Goal: Task Accomplishment & Management: Manage account settings

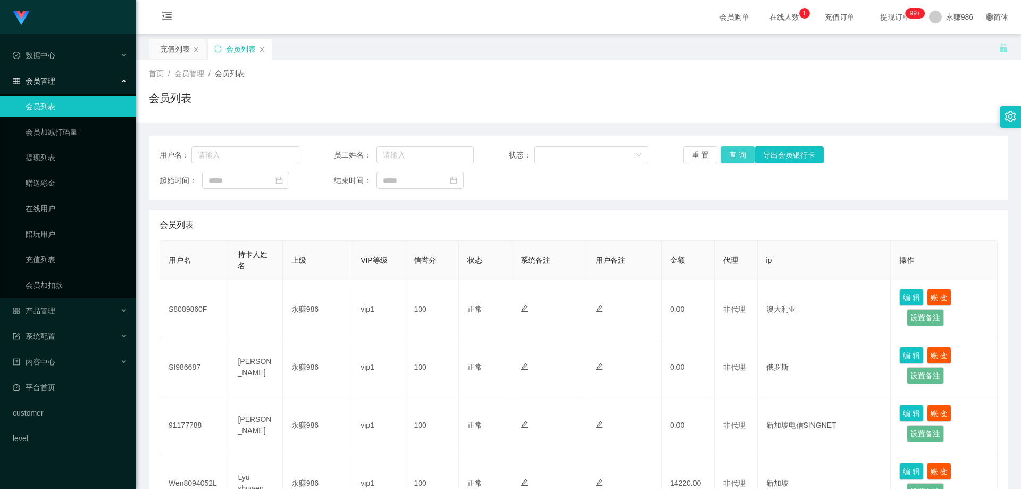
click at [735, 152] on button "查 询" at bounding box center [737, 154] width 34 height 17
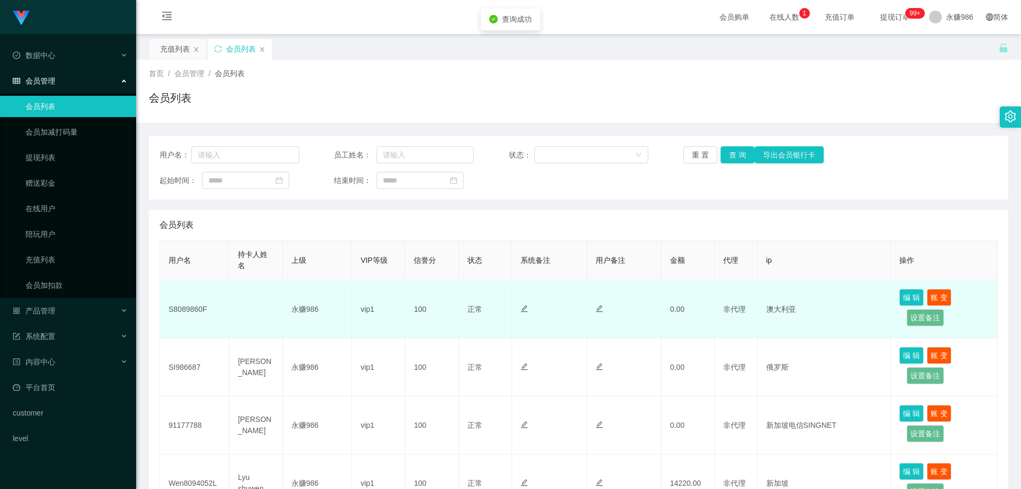
click at [190, 307] on td "S8089860F" at bounding box center [194, 309] width 69 height 58
copy td "S8089860F"
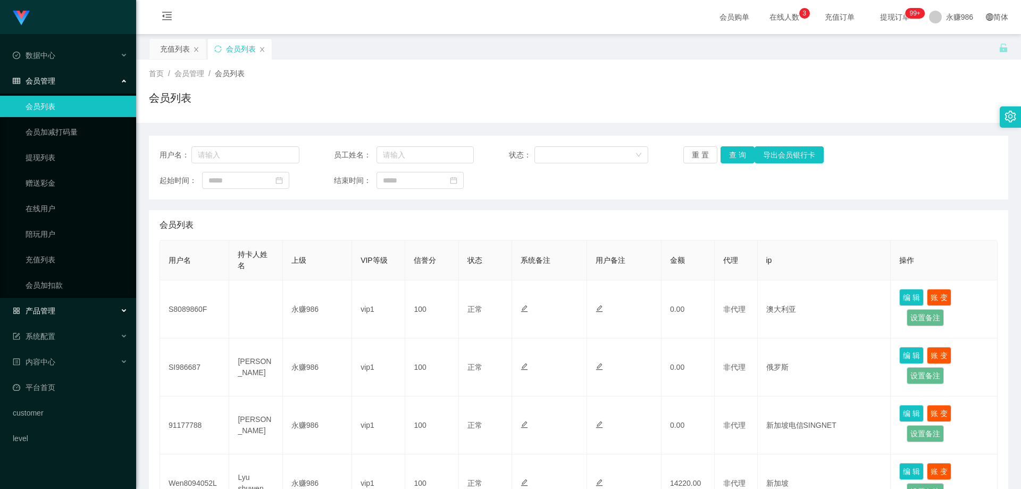
click at [70, 316] on div "产品管理" at bounding box center [68, 310] width 136 height 21
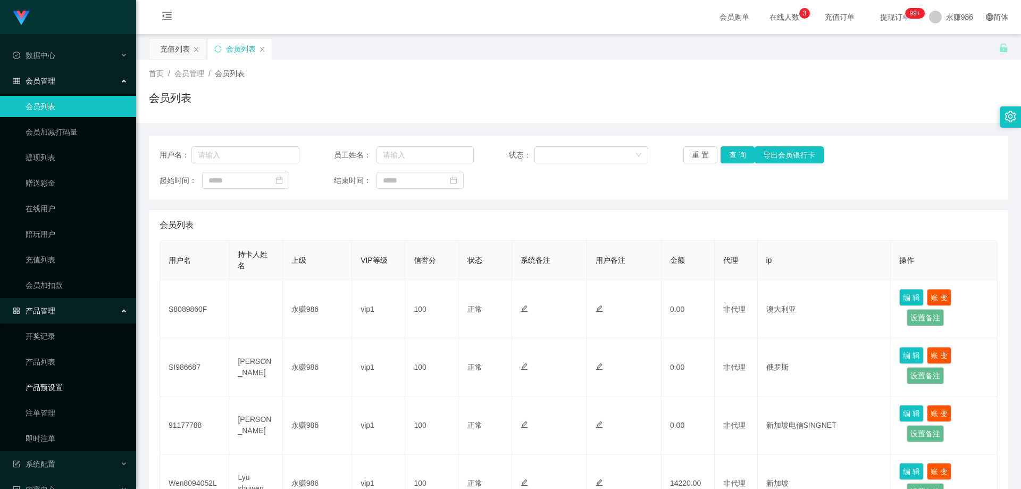
click at [63, 385] on link "产品预设置" at bounding box center [77, 386] width 102 height 21
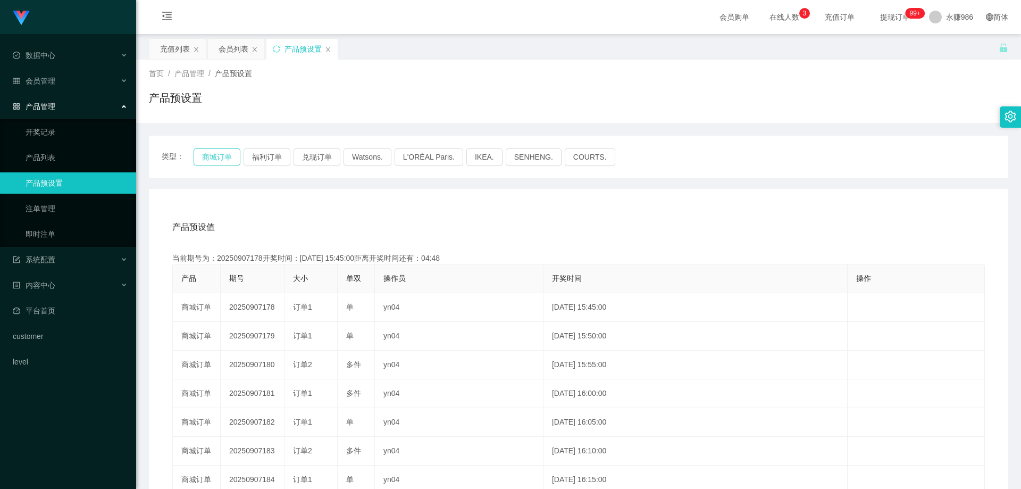
click at [236, 162] on button "商城订单" at bounding box center [217, 156] width 47 height 17
click at [226, 157] on button "商城订单" at bounding box center [217, 156] width 47 height 17
drag, startPoint x: 226, startPoint y: 157, endPoint x: 263, endPoint y: 228, distance: 79.9
click at [226, 157] on button "商城订单" at bounding box center [217, 156] width 47 height 17
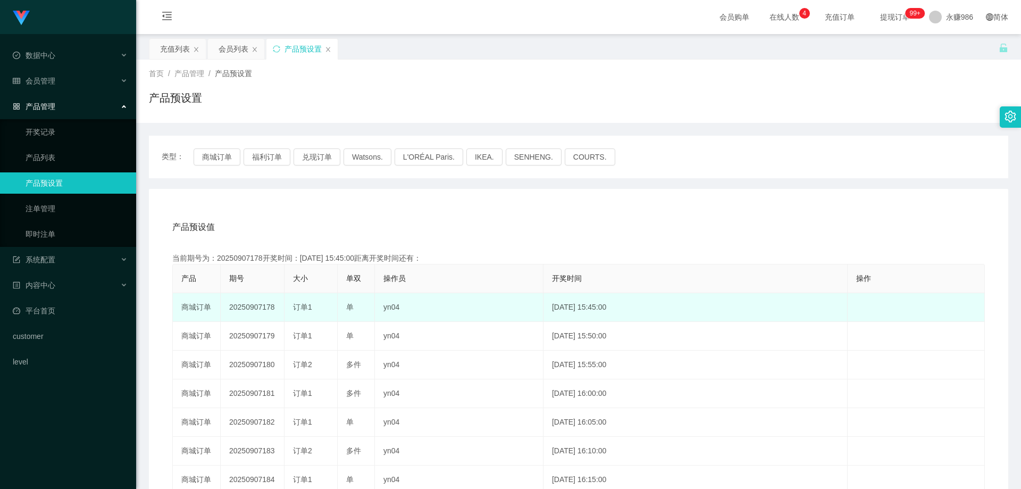
drag, startPoint x: 277, startPoint y: 308, endPoint x: 264, endPoint y: 310, distance: 12.9
click at [264, 310] on td "20250907178" at bounding box center [253, 307] width 64 height 29
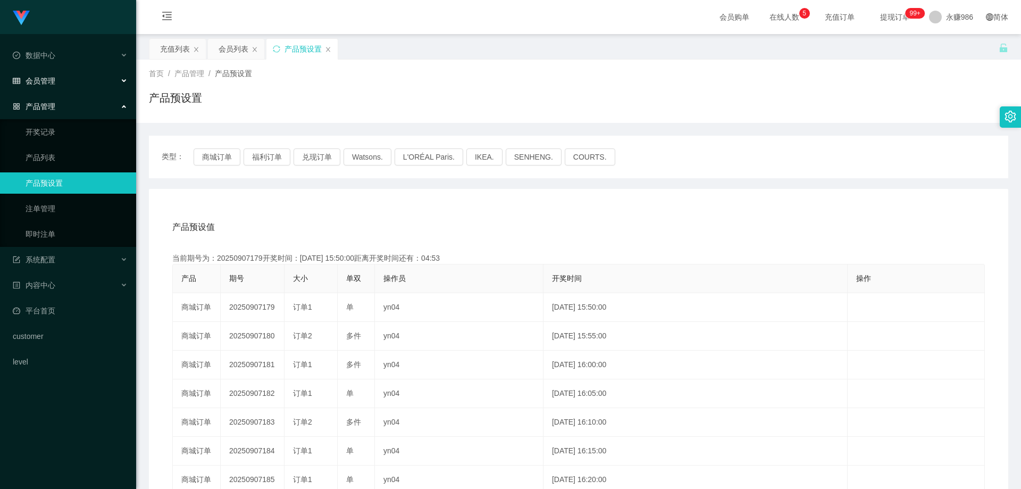
click at [47, 87] on div "会员管理" at bounding box center [68, 80] width 136 height 21
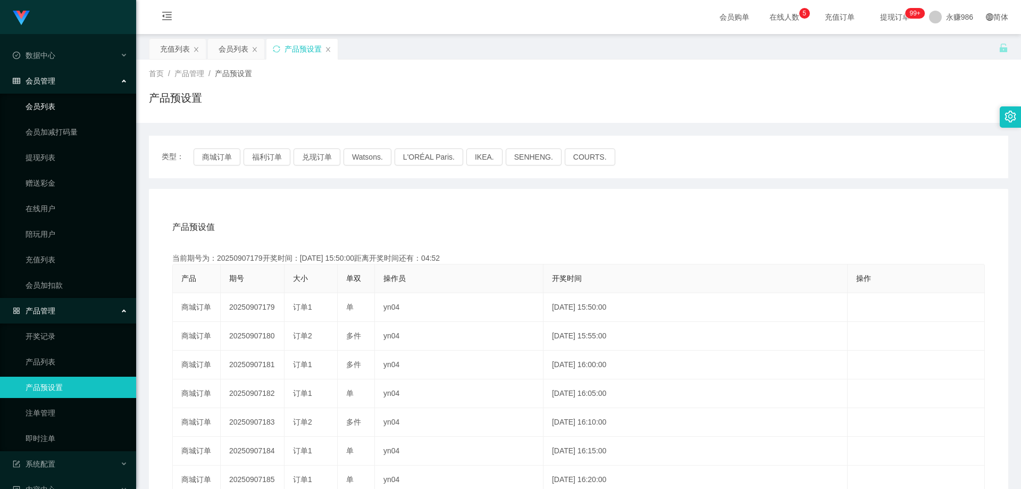
click at [53, 106] on link "会员列表" at bounding box center [77, 106] width 102 height 21
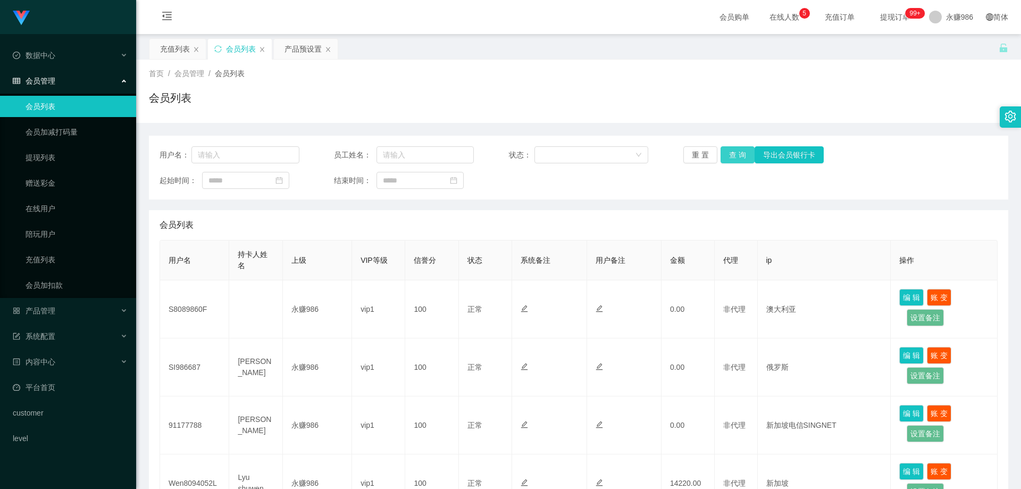
click at [734, 157] on button "查 询" at bounding box center [737, 154] width 34 height 17
click at [734, 157] on button "查 询" at bounding box center [743, 154] width 46 height 17
click at [737, 153] on button "查 询" at bounding box center [737, 154] width 34 height 17
drag, startPoint x: 377, startPoint y: 233, endPoint x: 480, endPoint y: 213, distance: 104.7
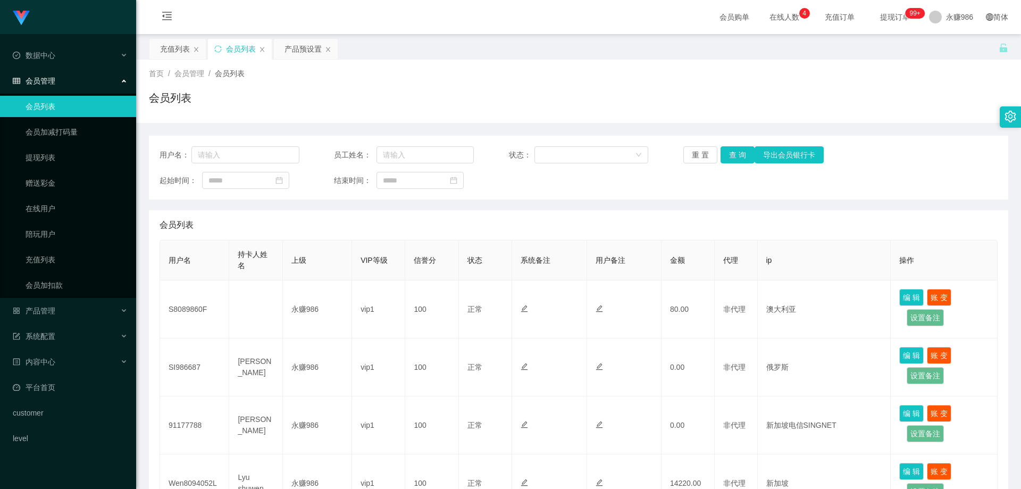
click at [377, 233] on div "会员列表" at bounding box center [578, 225] width 838 height 30
click at [735, 157] on button "查 询" at bounding box center [737, 154] width 34 height 17
click at [738, 156] on button "查 询" at bounding box center [737, 154] width 34 height 17
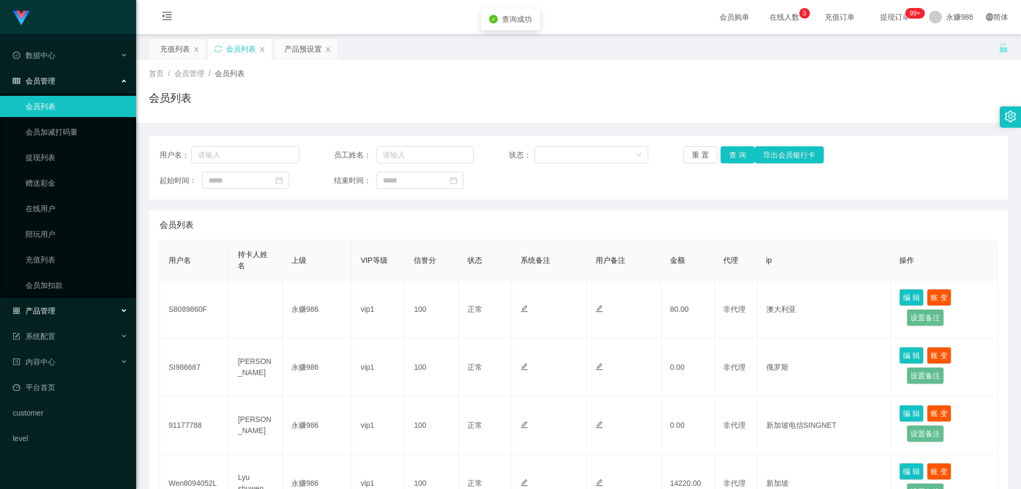
click at [73, 317] on div "产品管理" at bounding box center [68, 310] width 136 height 21
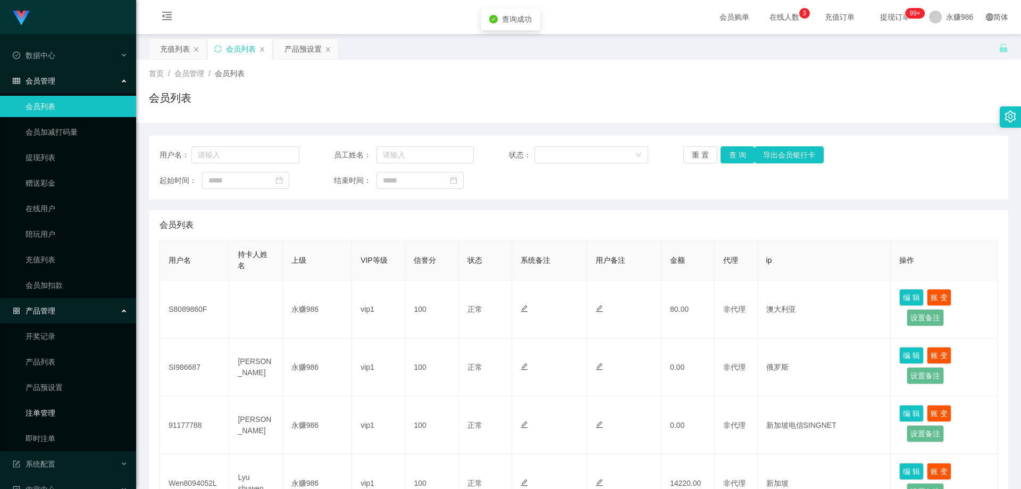
click at [55, 413] on link "注单管理" at bounding box center [77, 412] width 102 height 21
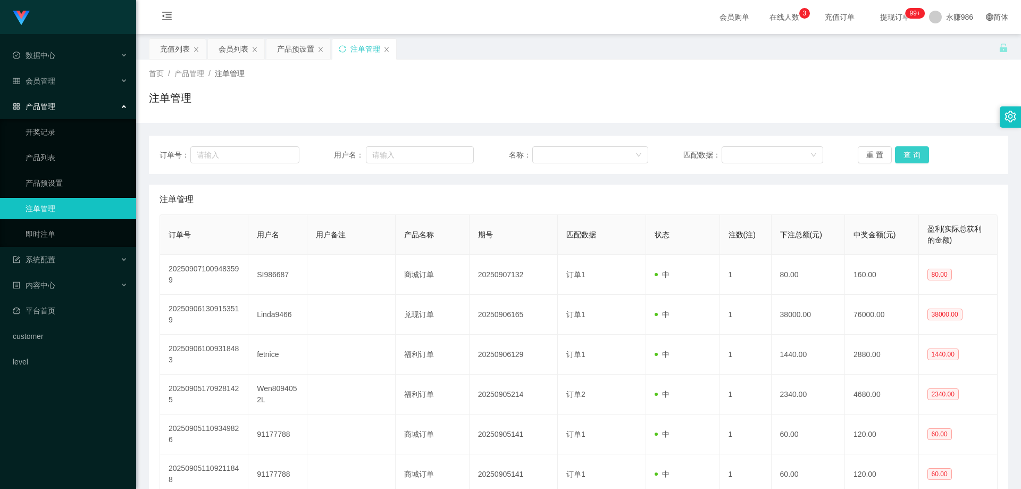
click at [908, 158] on button "查 询" at bounding box center [912, 154] width 34 height 17
click at [61, 245] on ul "开奖记录 产品列表 产品预设置 注单管理 即时注单" at bounding box center [68, 183] width 136 height 128
drag, startPoint x: 61, startPoint y: 236, endPoint x: 120, endPoint y: 223, distance: 59.7
click at [61, 235] on link "即时注单" at bounding box center [77, 233] width 102 height 21
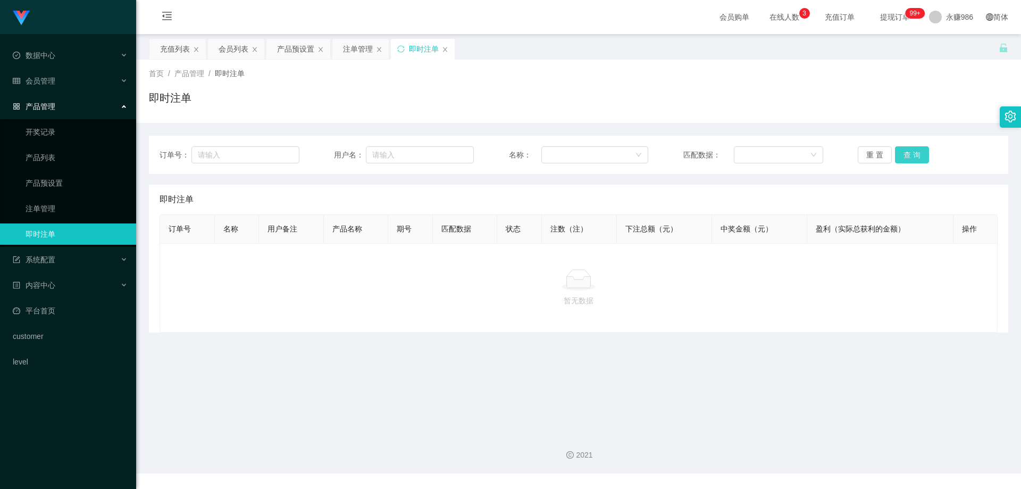
click at [909, 158] on button "查 询" at bounding box center [912, 154] width 34 height 17
click at [909, 155] on button "查 询" at bounding box center [912, 154] width 34 height 17
click at [55, 207] on link "注单管理" at bounding box center [77, 208] width 102 height 21
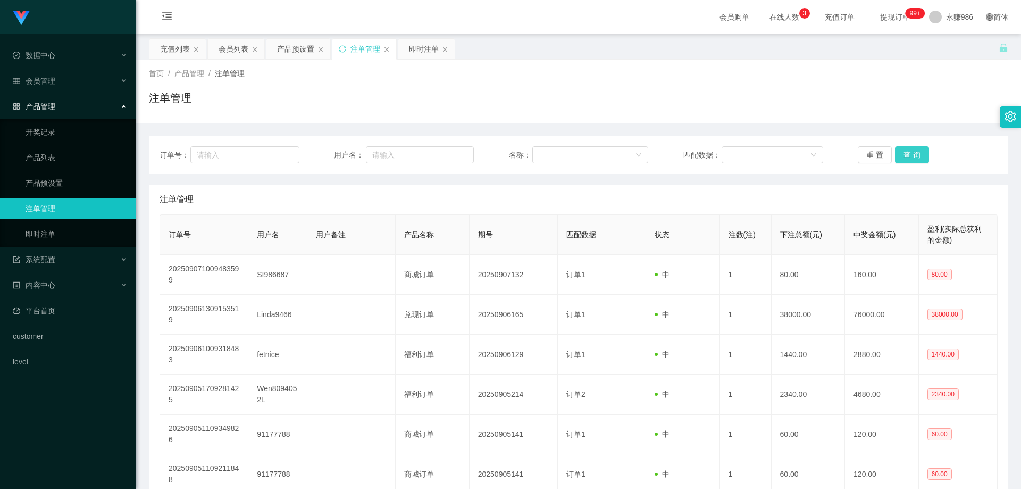
click at [895, 162] on button "查 询" at bounding box center [912, 154] width 34 height 17
drag, startPoint x: 917, startPoint y: 135, endPoint x: 912, endPoint y: 145, distance: 11.4
click at [916, 140] on div "订单号： 用户名： 名称： 匹配数据： 重 置 查 询 注单管理 订单号 用户名 用户备注 产品名称 期号 匹配数据 状态 注数(注) 下注总额(元) 中奖金…" at bounding box center [578, 405] width 859 height 565
click at [912, 145] on div "订单号： 用户名： 名称： 匹配数据： 重 置 查 询" at bounding box center [578, 155] width 859 height 38
click at [912, 152] on button "查 询" at bounding box center [912, 154] width 34 height 17
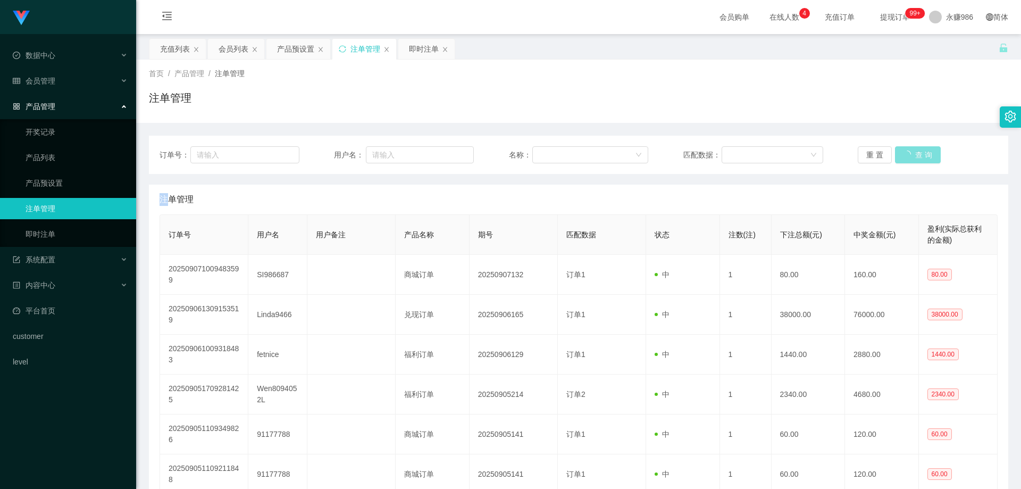
click at [912, 152] on div "重 置 查 询" at bounding box center [928, 154] width 140 height 17
click at [84, 85] on div "会员管理" at bounding box center [68, 80] width 136 height 21
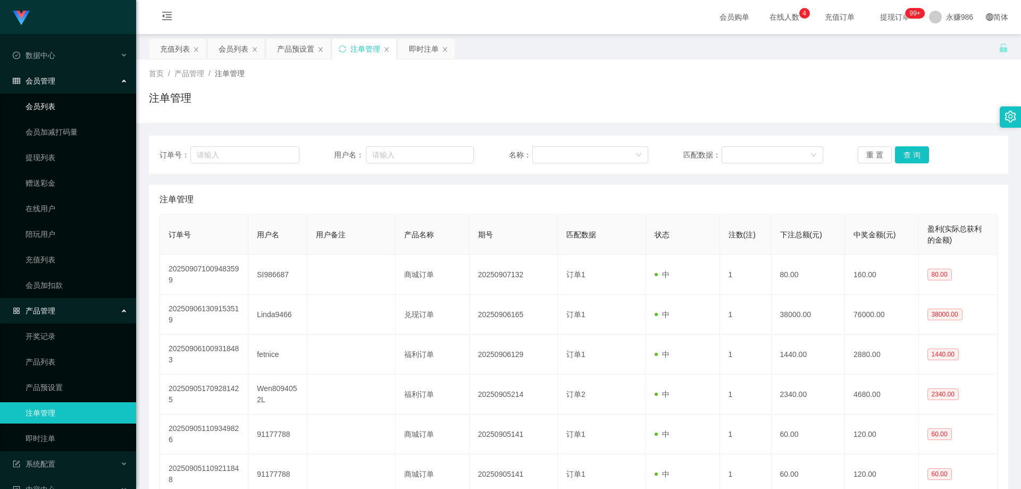
click at [59, 114] on link "会员列表" at bounding box center [77, 106] width 102 height 21
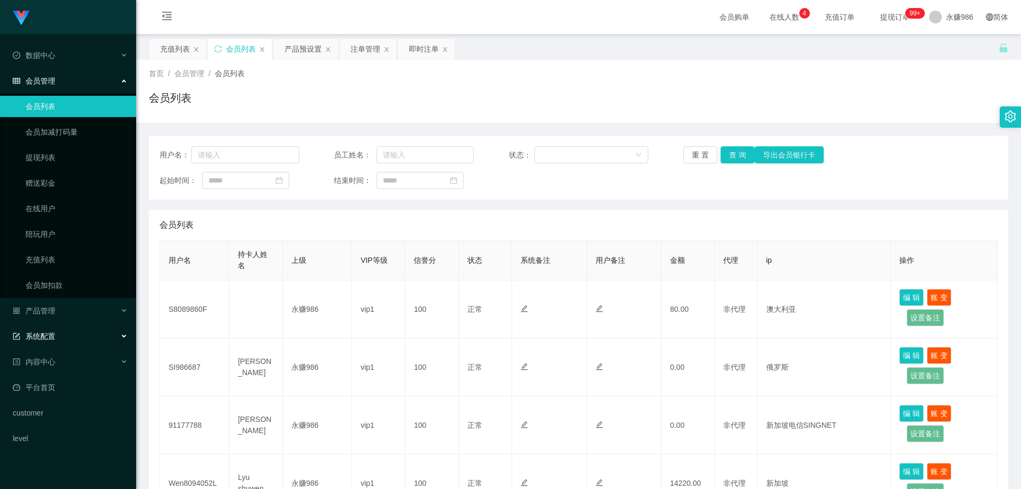
click at [75, 337] on div "系统配置" at bounding box center [68, 335] width 136 height 21
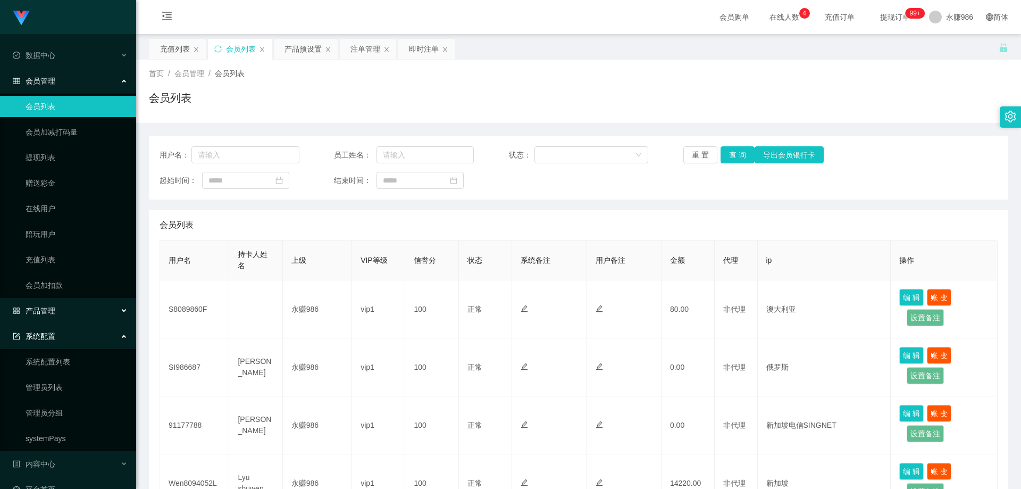
click at [74, 310] on div "产品管理" at bounding box center [68, 310] width 136 height 21
click at [75, 384] on link "产品预设置" at bounding box center [77, 386] width 102 height 21
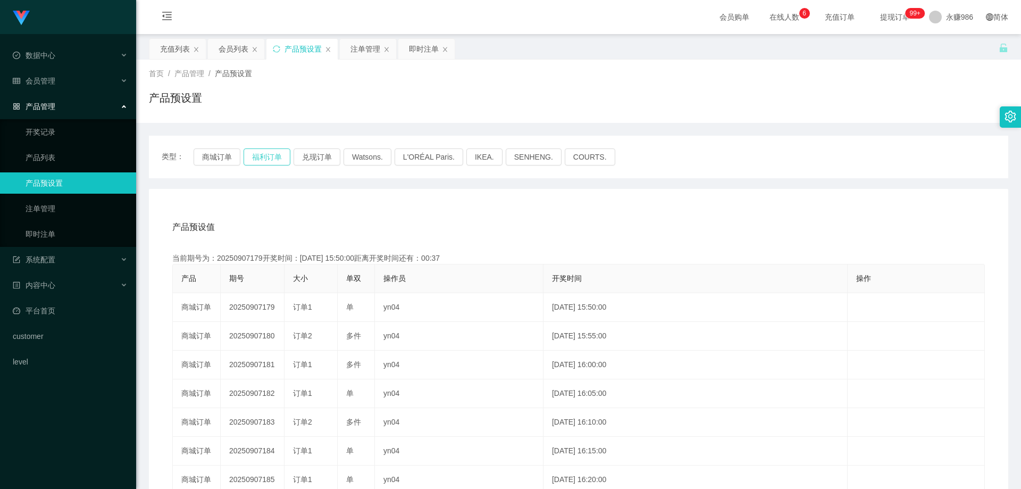
click at [258, 154] on button "福利订单" at bounding box center [266, 156] width 47 height 17
click at [219, 157] on button "商城订单" at bounding box center [217, 156] width 47 height 17
click at [228, 156] on button "商城订单" at bounding box center [217, 156] width 47 height 17
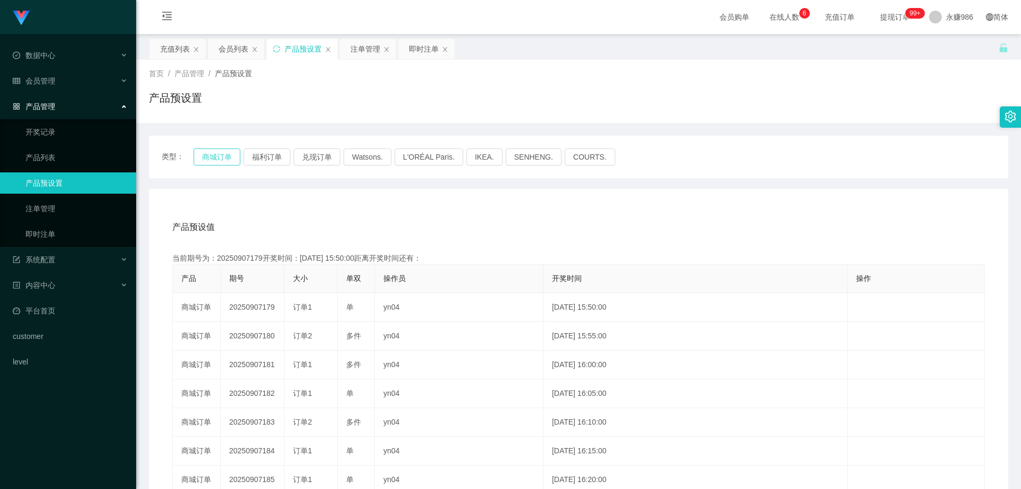
click at [228, 156] on button "商城订单" at bounding box center [217, 156] width 47 height 17
click at [64, 92] on li "会员管理 会员列表 会员加减打码量 提现列表 赠送彩金 在线用户 陪玩用户 充值列表 会员加扣款" at bounding box center [68, 81] width 136 height 23
click at [66, 81] on div "会员管理" at bounding box center [68, 80] width 136 height 21
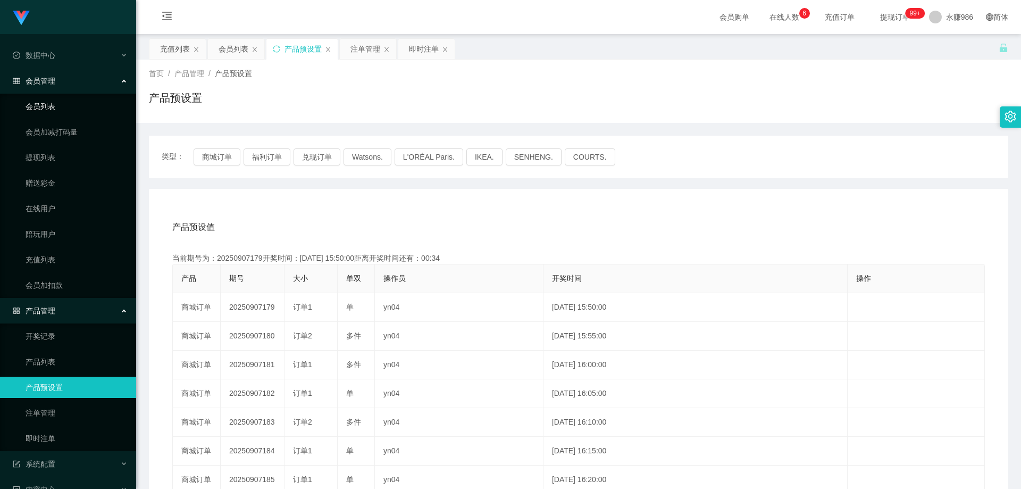
click at [63, 98] on link "会员列表" at bounding box center [77, 106] width 102 height 21
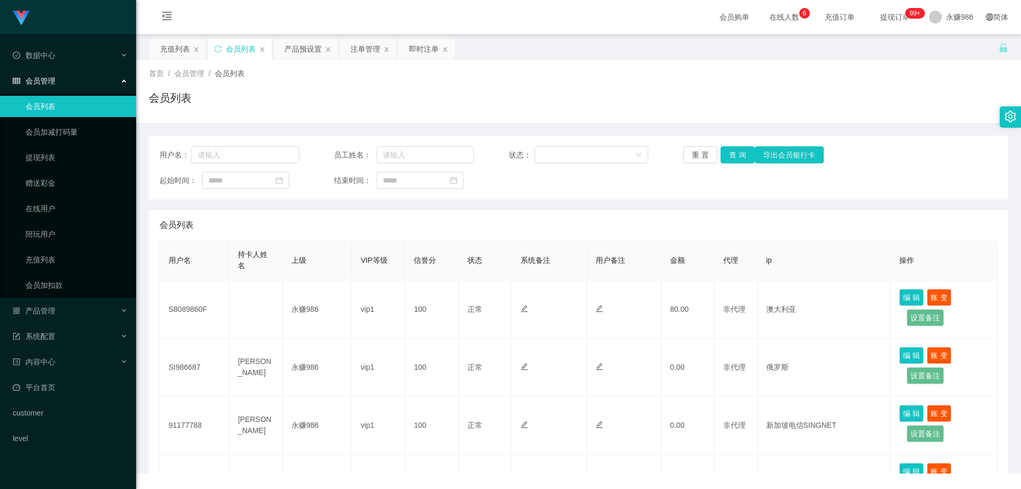
click at [55, 78] on span "会员管理" at bounding box center [34, 81] width 43 height 9
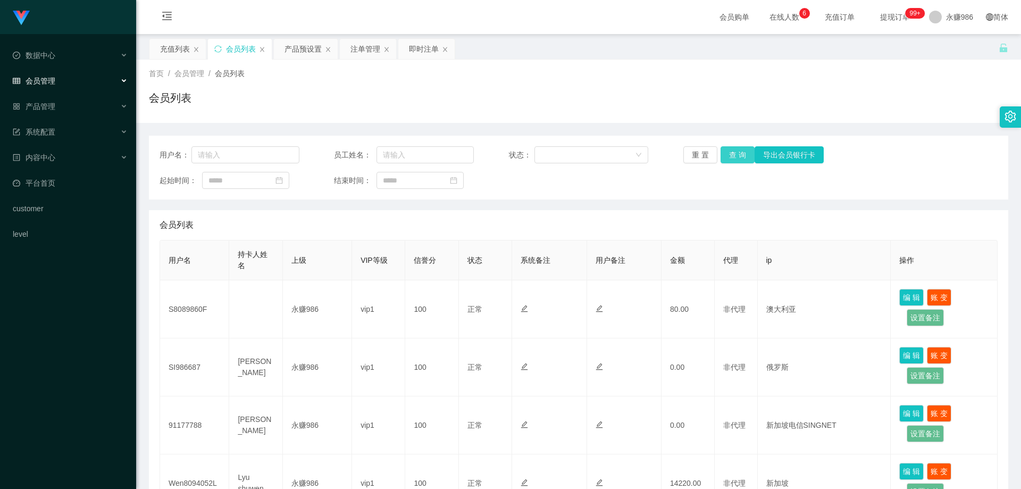
click at [734, 146] on button "查 询" at bounding box center [737, 154] width 34 height 17
click at [60, 144] on li "系统配置 系统配置列表 管理员列表 管理员分组 systemPays" at bounding box center [68, 132] width 136 height 23
click at [60, 137] on div "系统配置" at bounding box center [68, 131] width 136 height 21
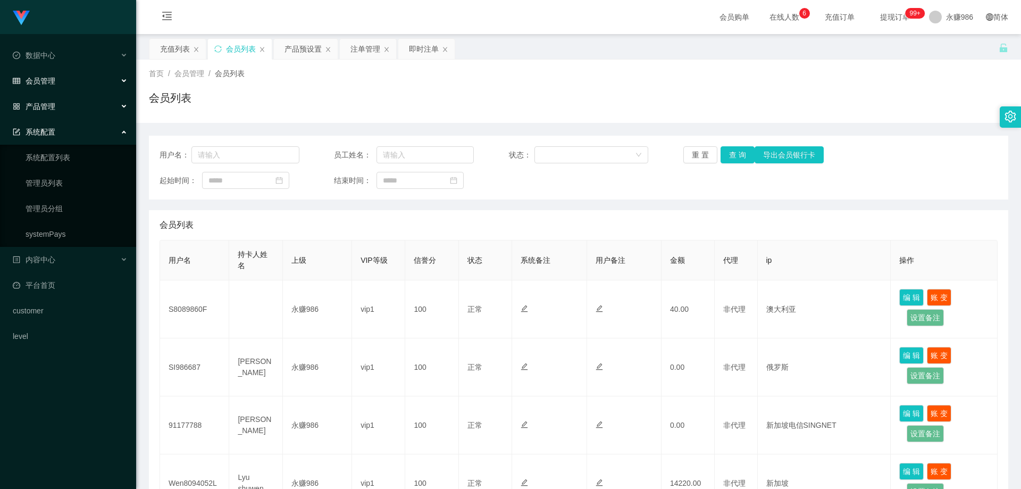
click at [61, 112] on div "产品管理" at bounding box center [68, 106] width 136 height 21
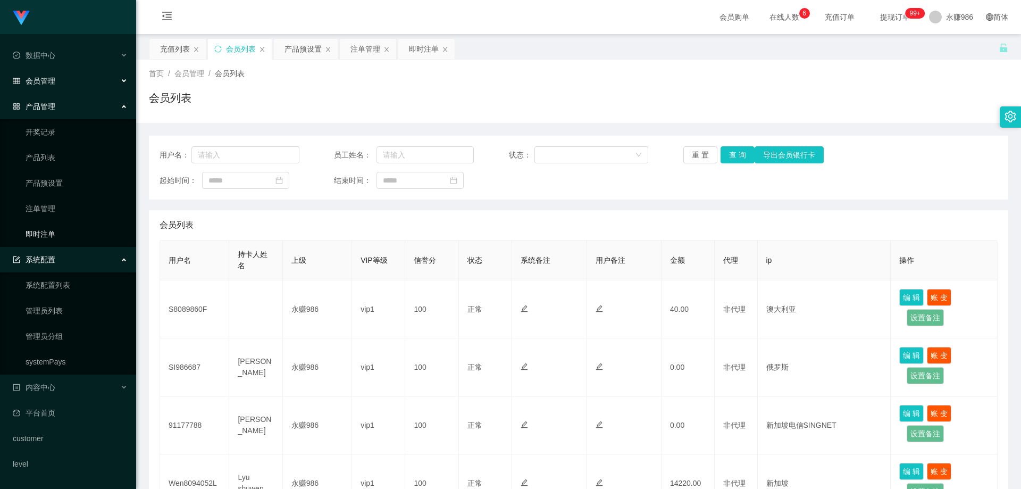
click at [45, 230] on link "即时注单" at bounding box center [77, 233] width 102 height 21
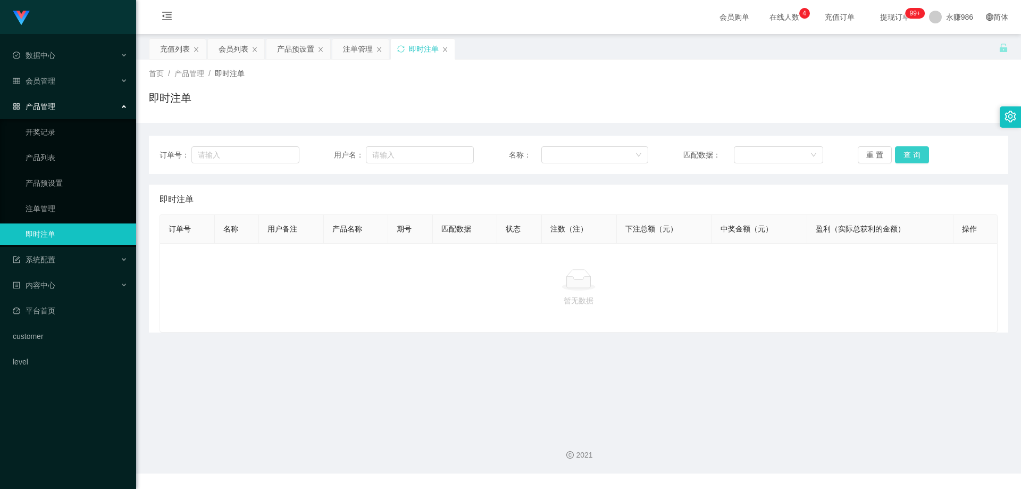
click at [906, 148] on button "查 询" at bounding box center [912, 154] width 34 height 17
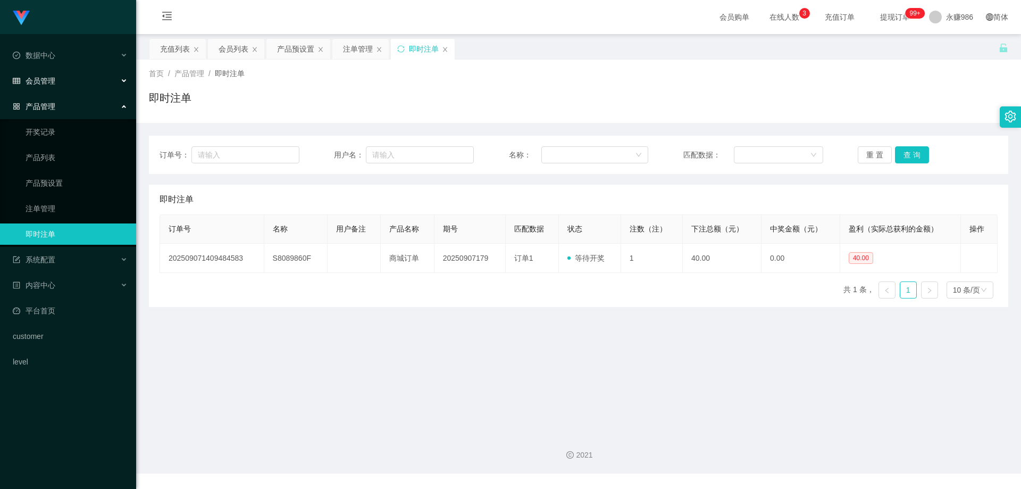
click at [53, 87] on div "会员管理" at bounding box center [68, 80] width 136 height 21
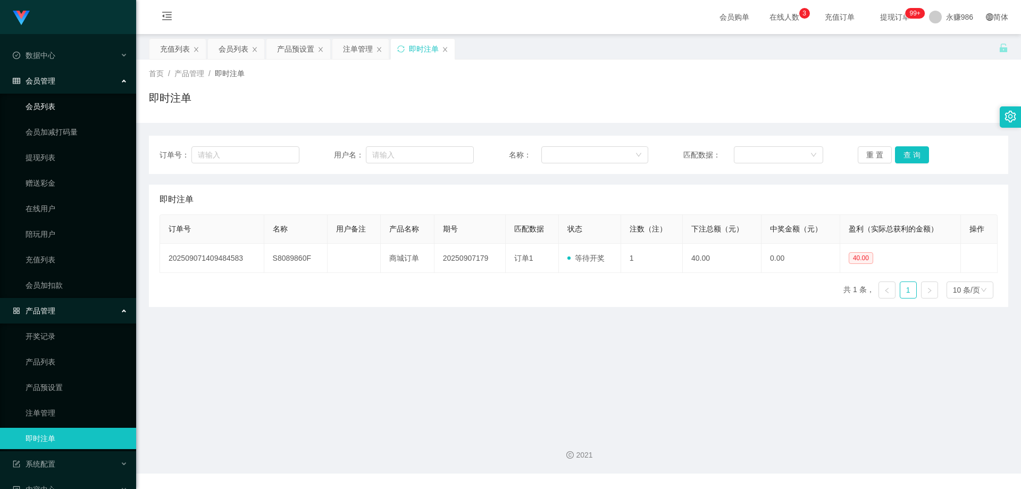
click at [56, 111] on link "会员列表" at bounding box center [77, 106] width 102 height 21
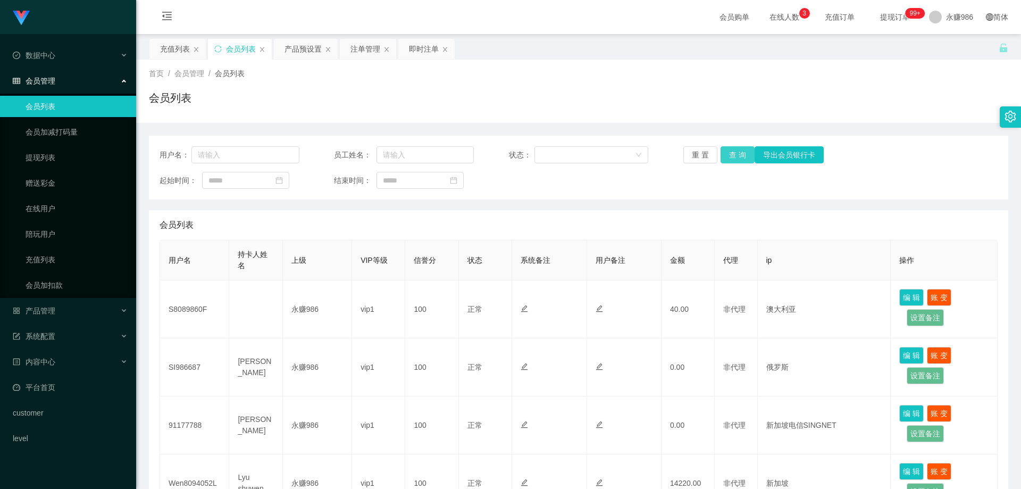
click at [738, 150] on button "查 询" at bounding box center [737, 154] width 34 height 17
click at [727, 155] on button "查 询" at bounding box center [737, 154] width 34 height 17
click at [68, 111] on link "会员列表" at bounding box center [77, 106] width 102 height 21
click at [733, 153] on button "查 询" at bounding box center [737, 154] width 34 height 17
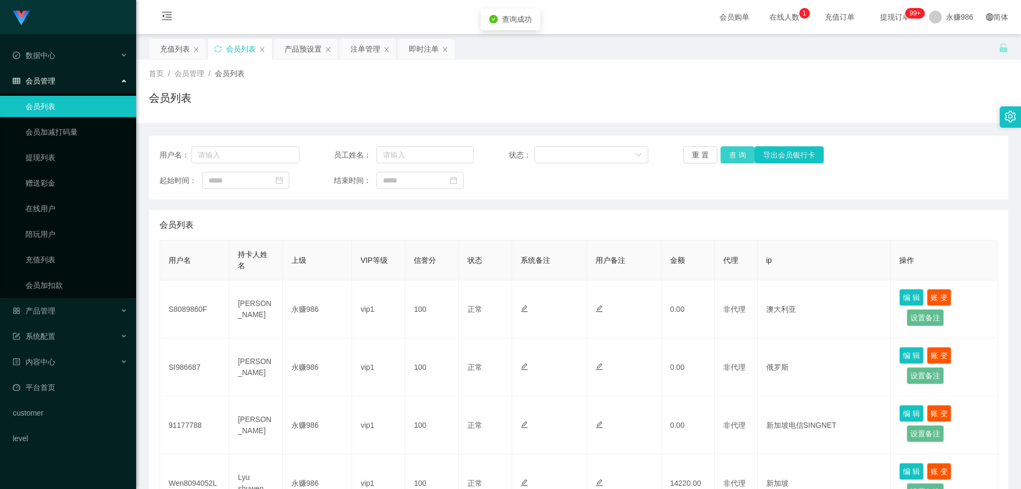
click at [733, 153] on button "查 询" at bounding box center [737, 154] width 34 height 17
click at [55, 283] on link "会员加扣款" at bounding box center [77, 284] width 102 height 21
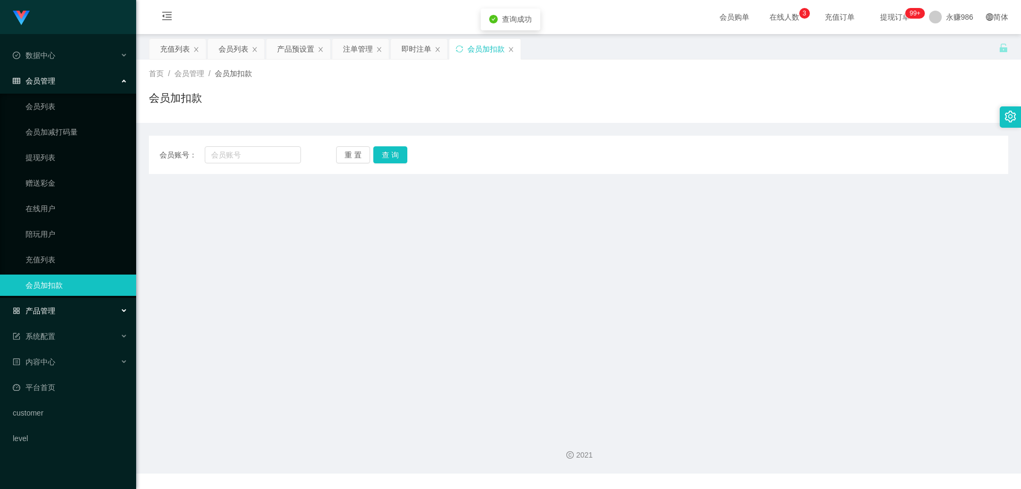
click at [64, 310] on div "产品管理" at bounding box center [68, 310] width 136 height 21
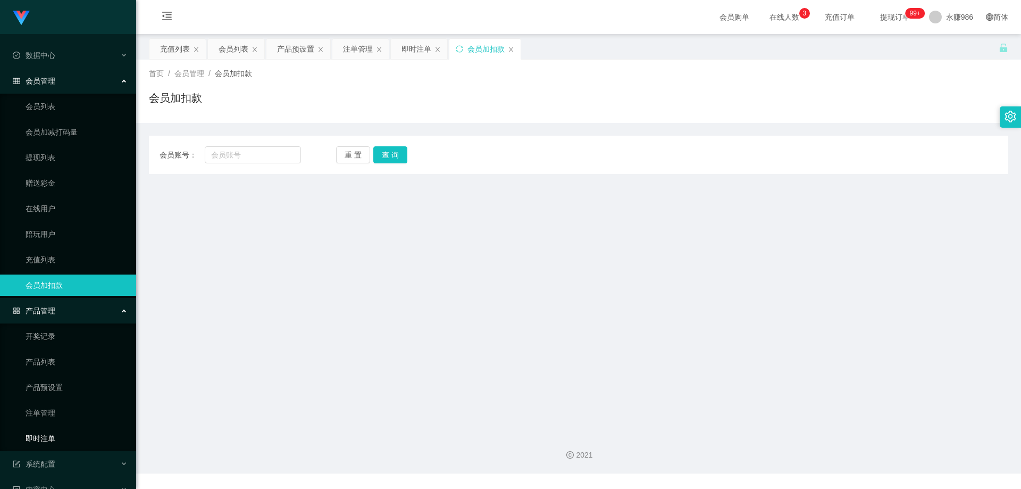
click at [50, 432] on link "即时注单" at bounding box center [77, 437] width 102 height 21
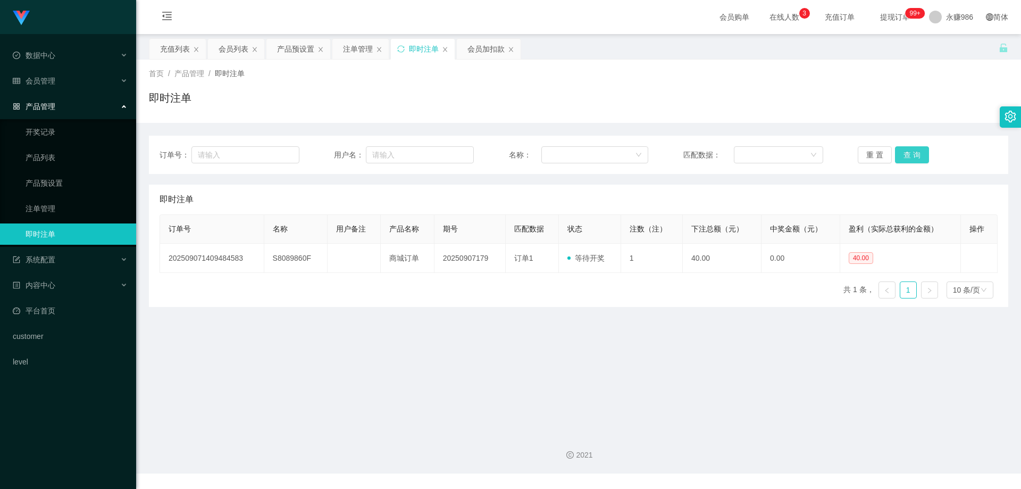
click at [904, 150] on button "查 询" at bounding box center [912, 154] width 34 height 17
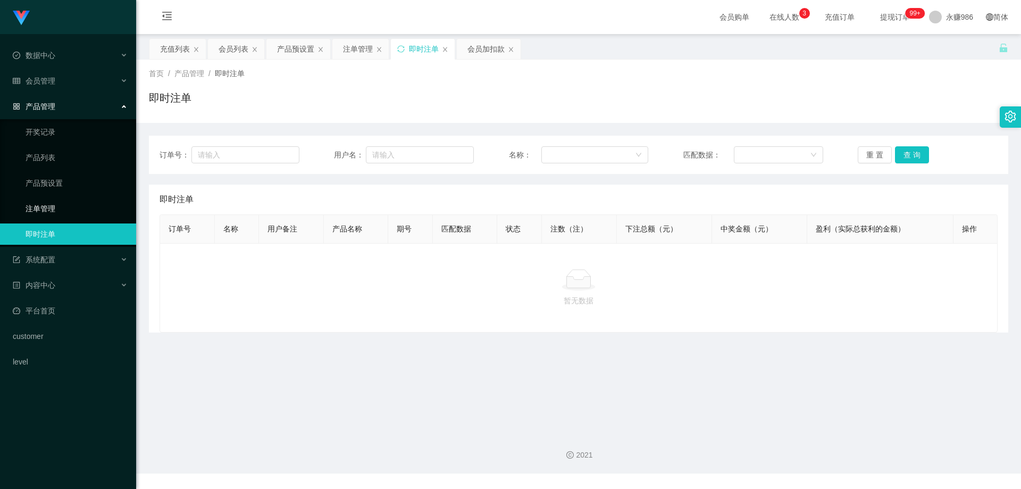
click at [37, 213] on link "注单管理" at bounding box center [77, 208] width 102 height 21
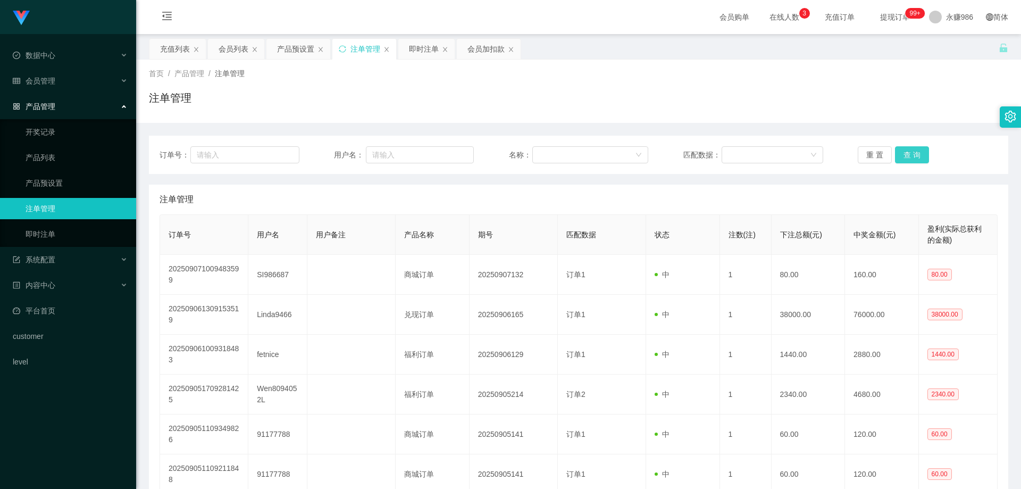
click at [909, 157] on button "查 询" at bounding box center [912, 154] width 34 height 17
click at [912, 156] on button "查 询" at bounding box center [912, 154] width 34 height 17
click at [43, 248] on ul "数据中心 会员管理 会员列表 会员加减打码量 提现列表 赠送彩金 在线用户 陪玩用户 充值列表 会员加扣款 产品管理 开奖记录 产品列表 产品预设置 注单管理…" at bounding box center [68, 208] width 136 height 349
click at [47, 241] on link "即时注单" at bounding box center [77, 233] width 102 height 21
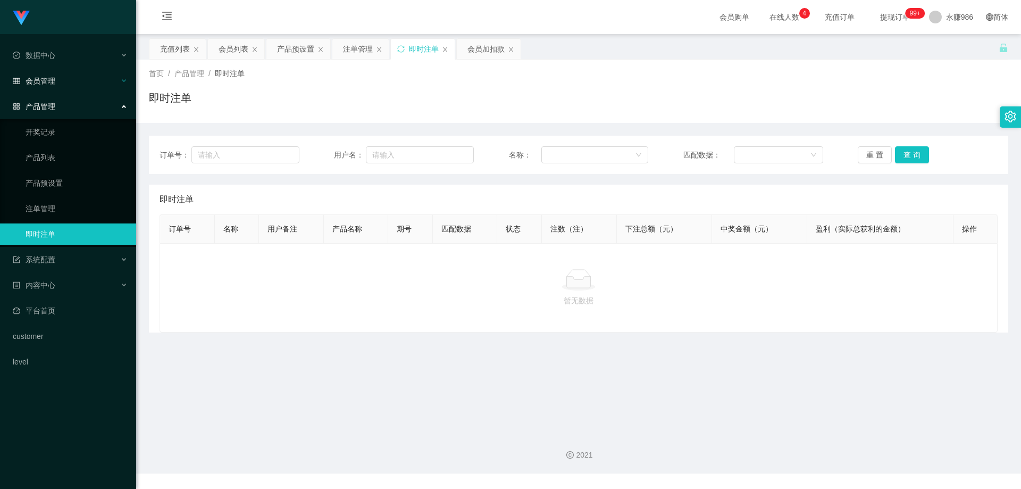
click at [81, 81] on div "会员管理" at bounding box center [68, 80] width 136 height 21
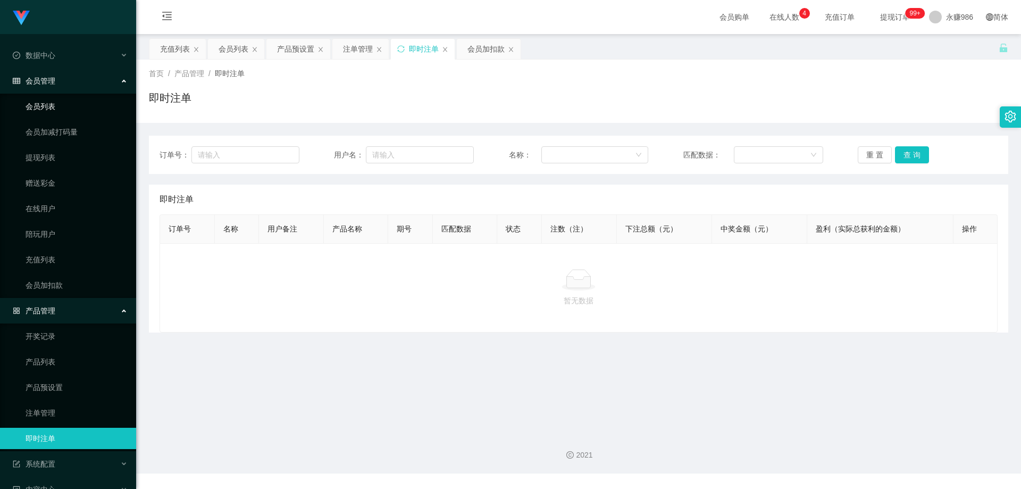
click at [57, 107] on link "会员列表" at bounding box center [77, 106] width 102 height 21
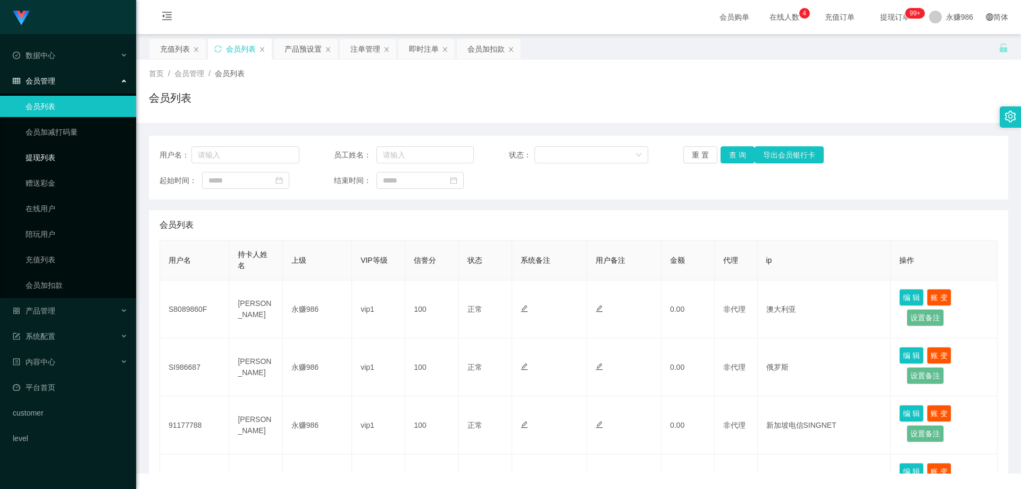
click at [62, 152] on link "提现列表" at bounding box center [77, 157] width 102 height 21
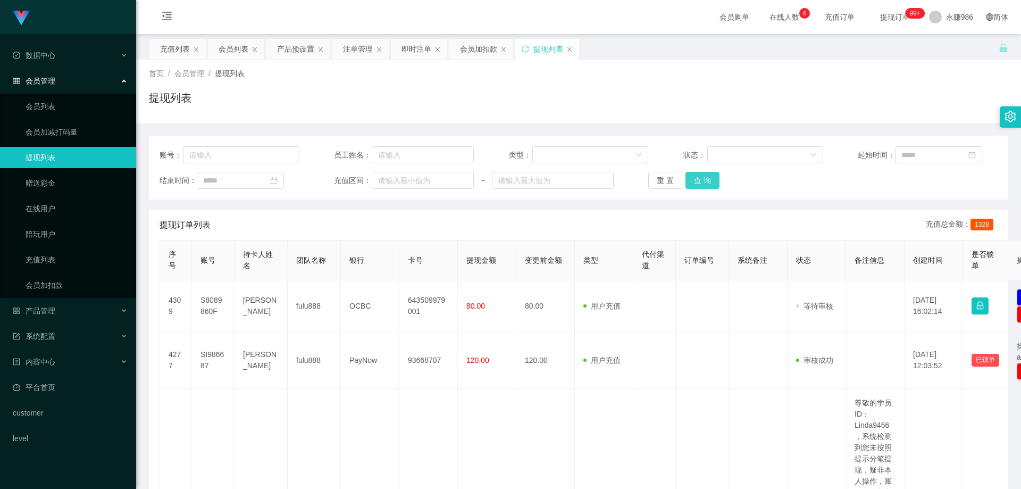
click at [712, 180] on button "查 询" at bounding box center [702, 180] width 34 height 17
click at [713, 181] on button "查 询" at bounding box center [702, 180] width 34 height 17
click at [713, 181] on div "重 置 查 询" at bounding box center [718, 180] width 140 height 17
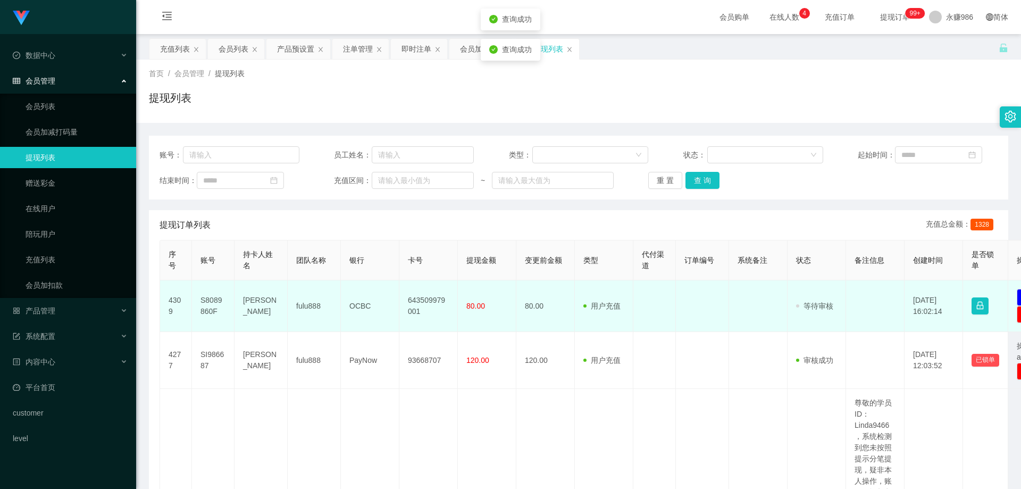
click at [204, 298] on td "S8089860F" at bounding box center [213, 306] width 43 height 52
click at [204, 299] on td "S8089860F" at bounding box center [213, 306] width 43 height 52
copy td "S8089860F"
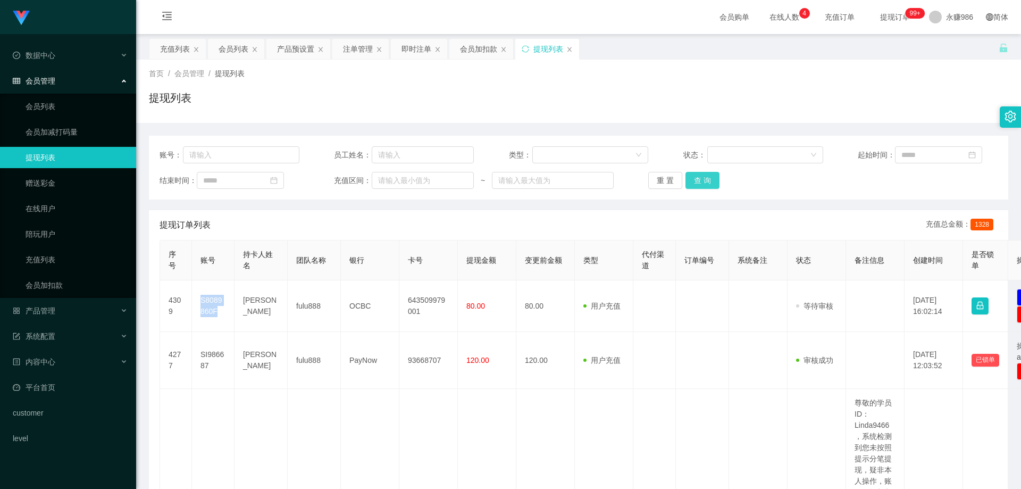
click at [696, 179] on button "查 询" at bounding box center [702, 180] width 34 height 17
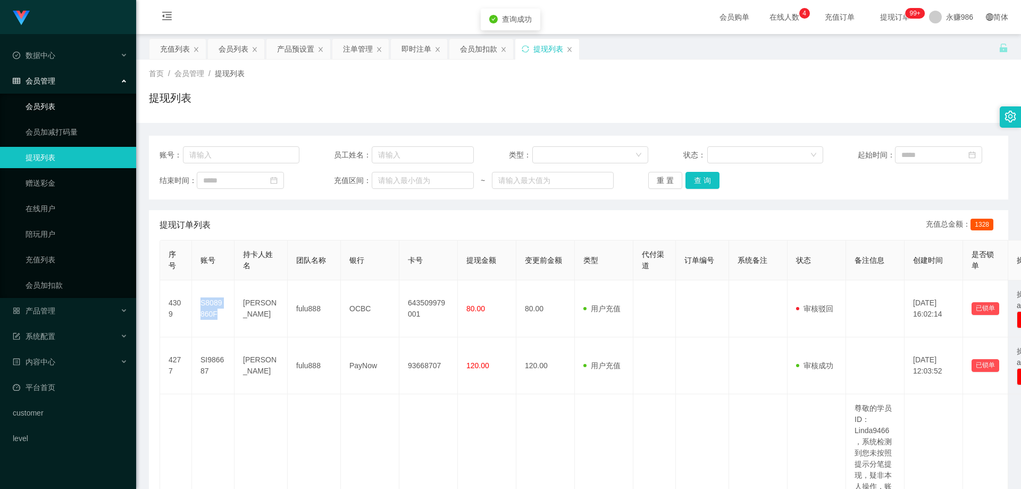
click at [58, 98] on link "会员列表" at bounding box center [77, 106] width 102 height 21
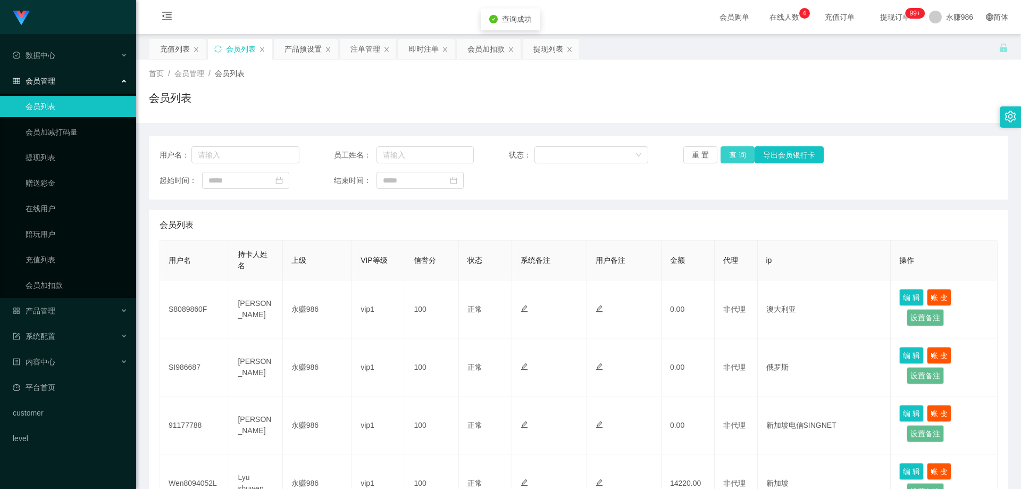
click at [736, 150] on button "查 询" at bounding box center [737, 154] width 34 height 17
click at [735, 154] on button "查 询" at bounding box center [737, 154] width 34 height 17
drag, startPoint x: 735, startPoint y: 154, endPoint x: 653, endPoint y: 161, distance: 82.2
click at [734, 154] on button "查 询" at bounding box center [737, 154] width 34 height 17
click at [60, 157] on link "提现列表" at bounding box center [77, 157] width 102 height 21
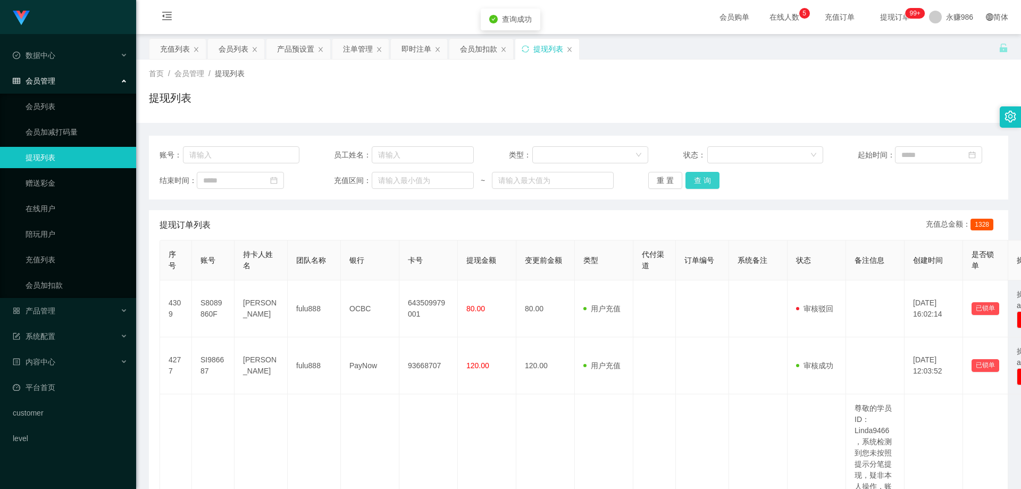
click at [703, 181] on button "查 询" at bounding box center [702, 180] width 34 height 17
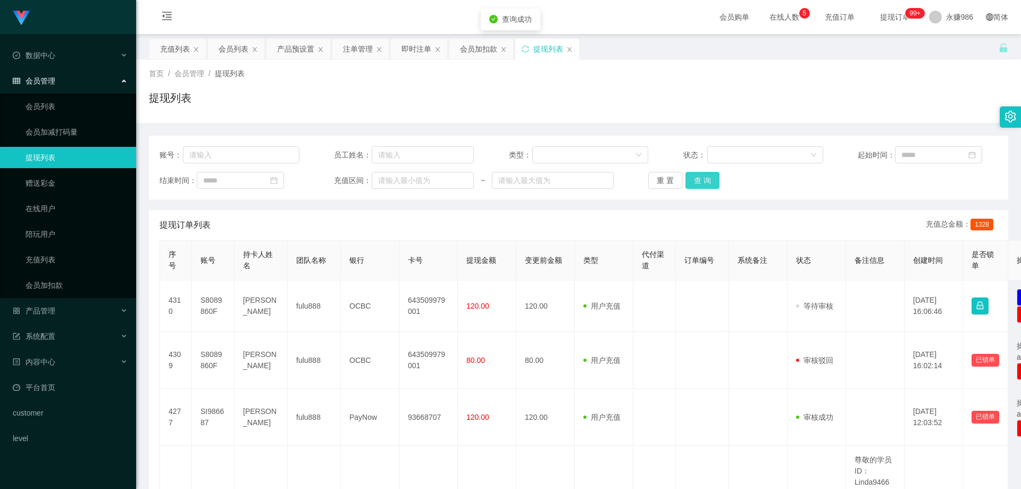
click at [703, 181] on button "查 询" at bounding box center [702, 180] width 34 height 17
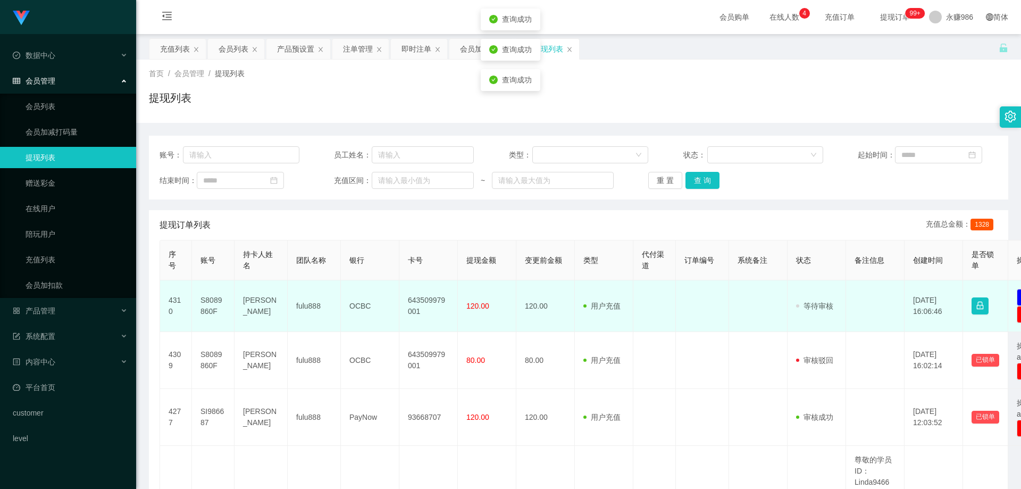
click at [415, 300] on td "643509979001" at bounding box center [428, 306] width 58 height 52
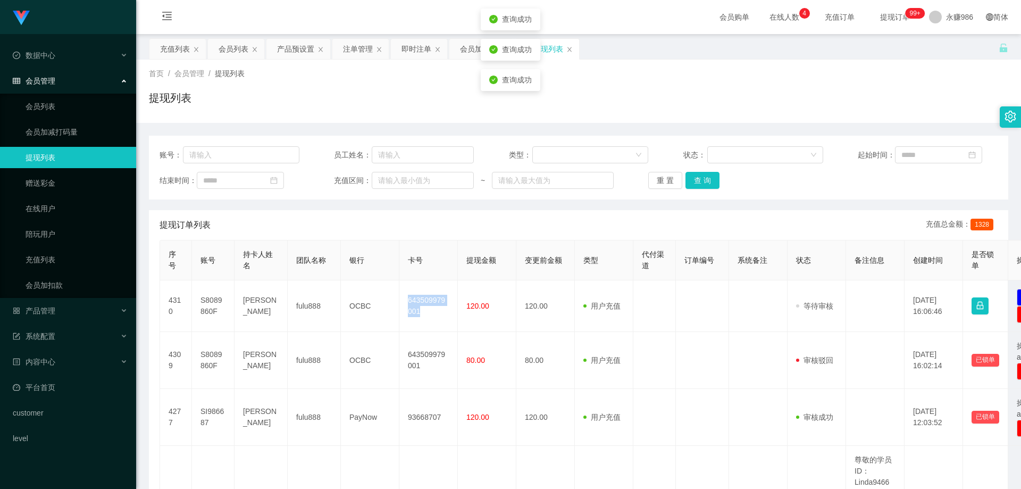
copy td "643509979001"
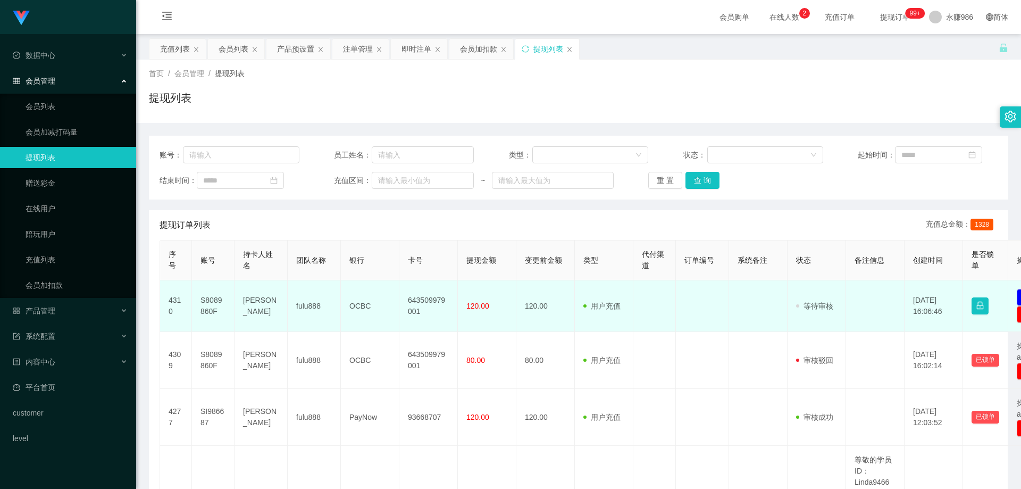
click at [247, 305] on td "[PERSON_NAME]" at bounding box center [260, 306] width 53 height 52
copy td "[PERSON_NAME]"
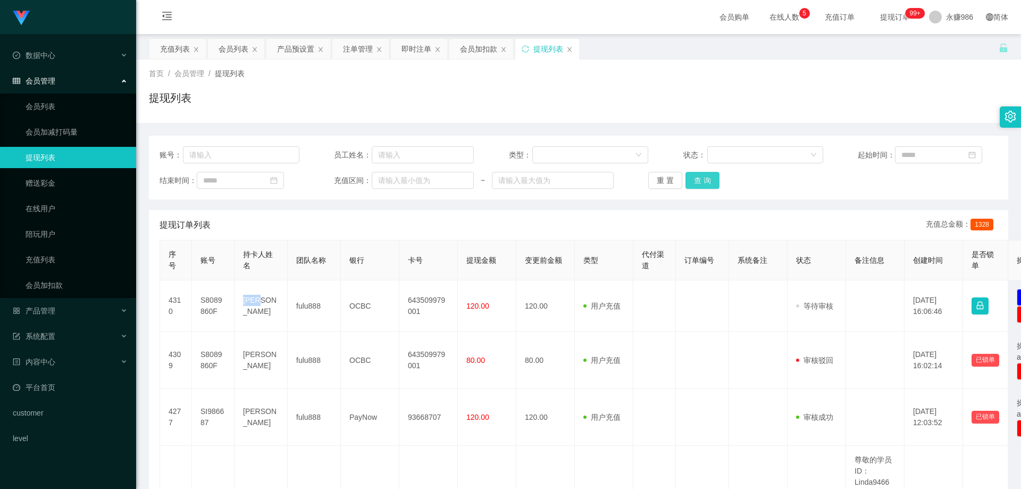
click at [707, 186] on button "查 询" at bounding box center [702, 180] width 34 height 17
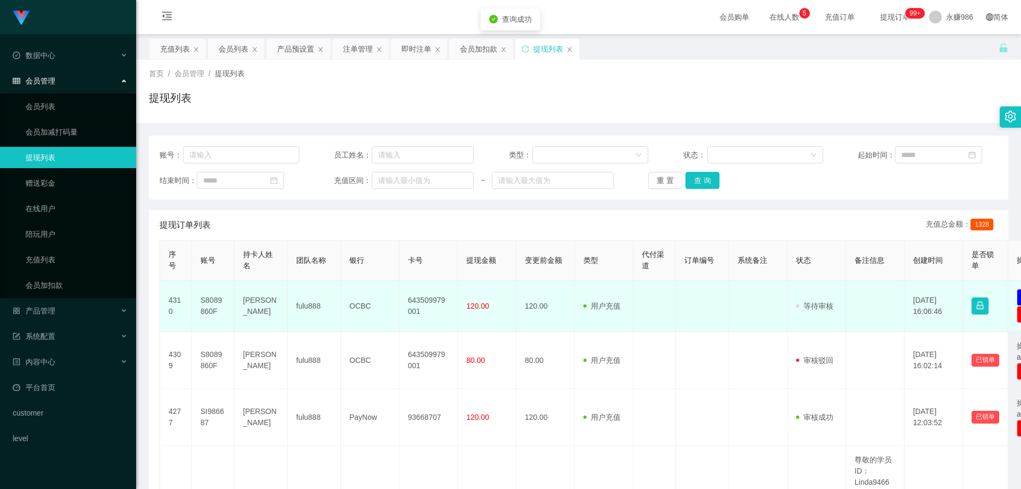
click at [213, 303] on td "S8089860F" at bounding box center [213, 306] width 43 height 52
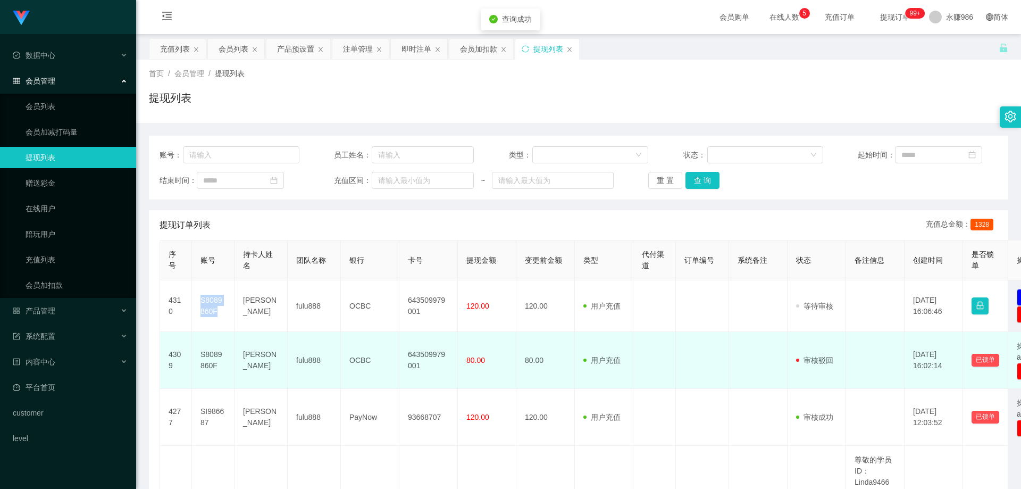
copy td "S8089860F"
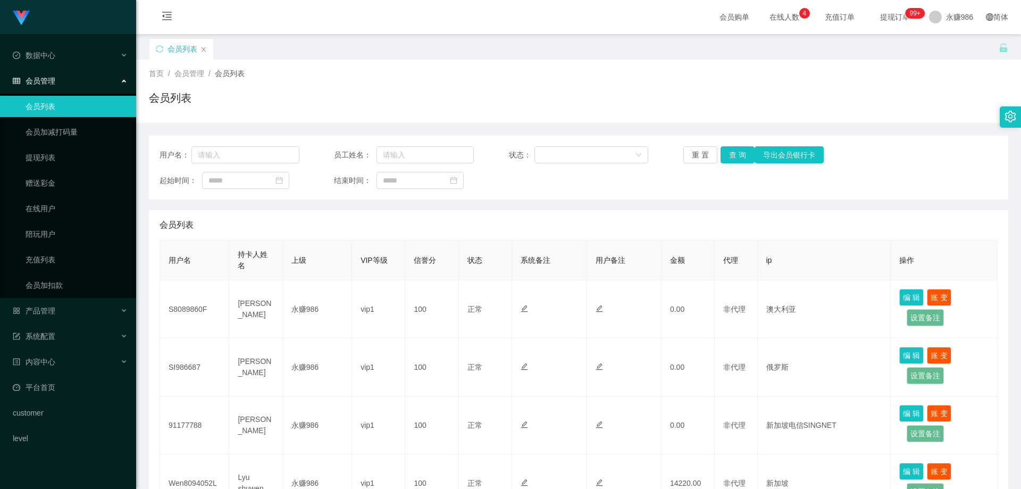
click at [645, 103] on div "会员列表" at bounding box center [578, 102] width 859 height 24
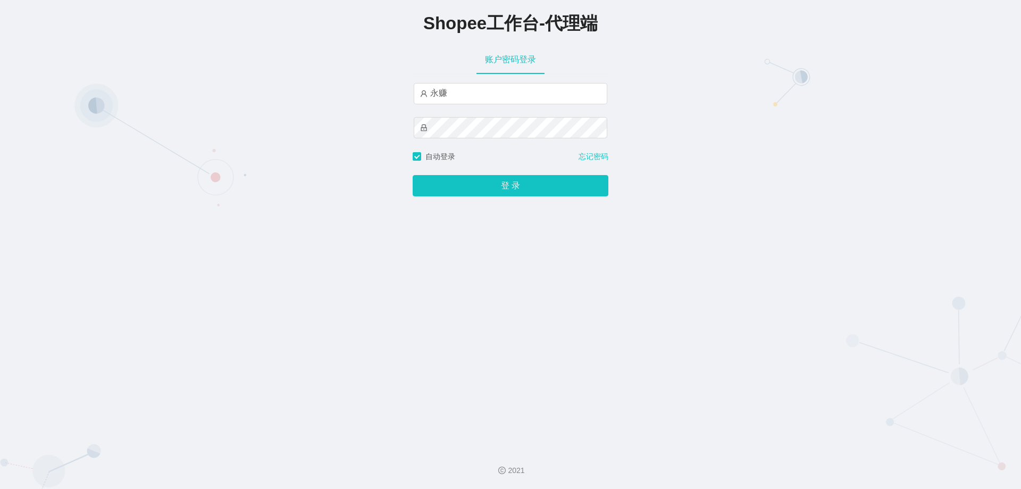
type input "永赚986"
click at [413, 175] on button "登 录" at bounding box center [511, 185] width 196 height 21
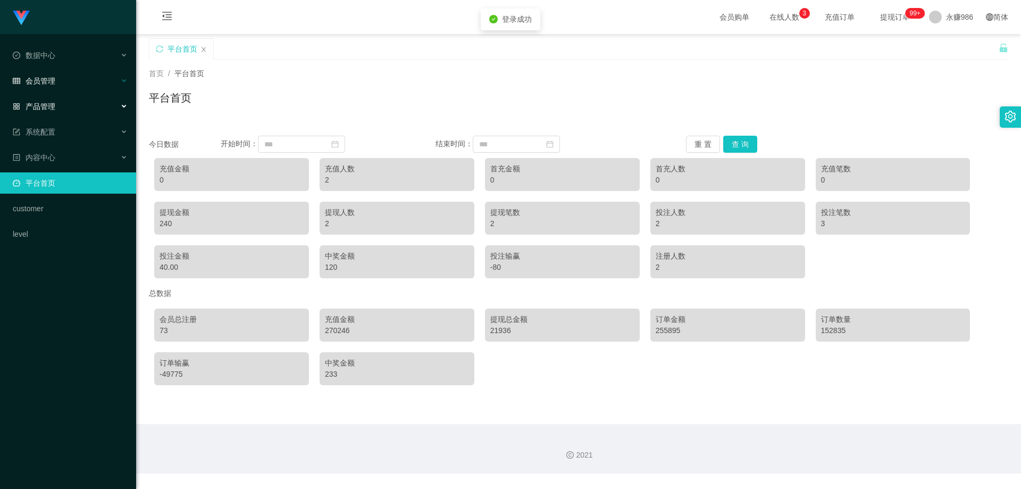
drag, startPoint x: 15, startPoint y: 91, endPoint x: 39, endPoint y: 84, distance: 25.1
click at [36, 86] on div "会员管理" at bounding box center [68, 80] width 136 height 21
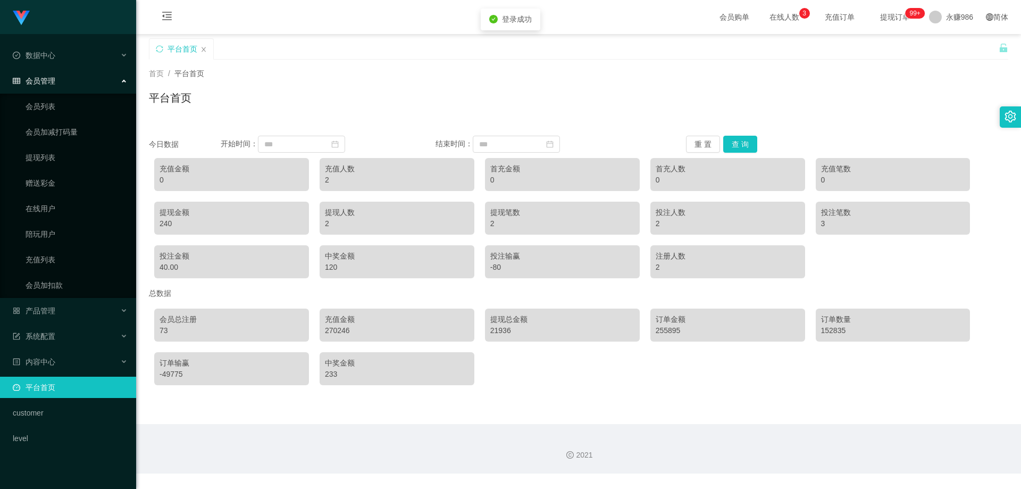
click at [39, 84] on span "会员管理" at bounding box center [34, 81] width 43 height 9
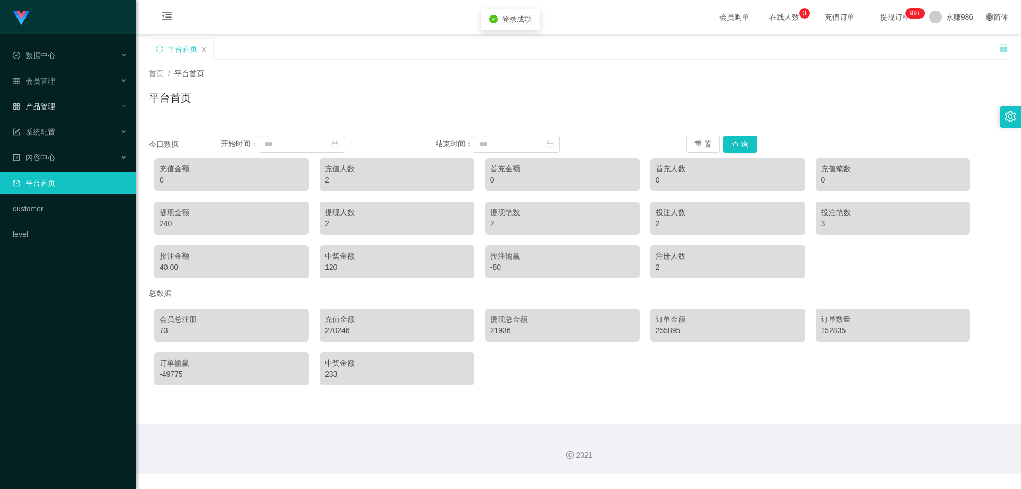
click at [52, 102] on span "产品管理" at bounding box center [34, 106] width 43 height 9
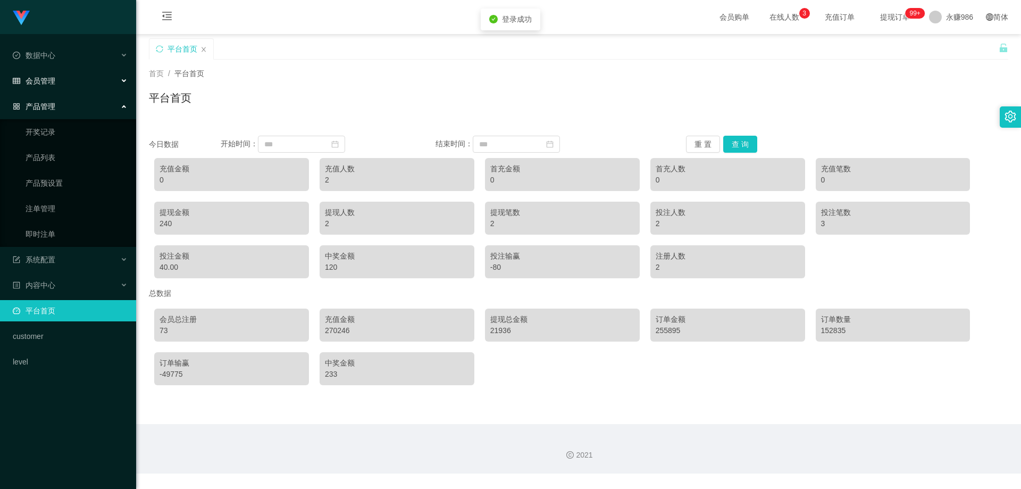
click at [49, 86] on div "会员管理" at bounding box center [68, 80] width 136 height 21
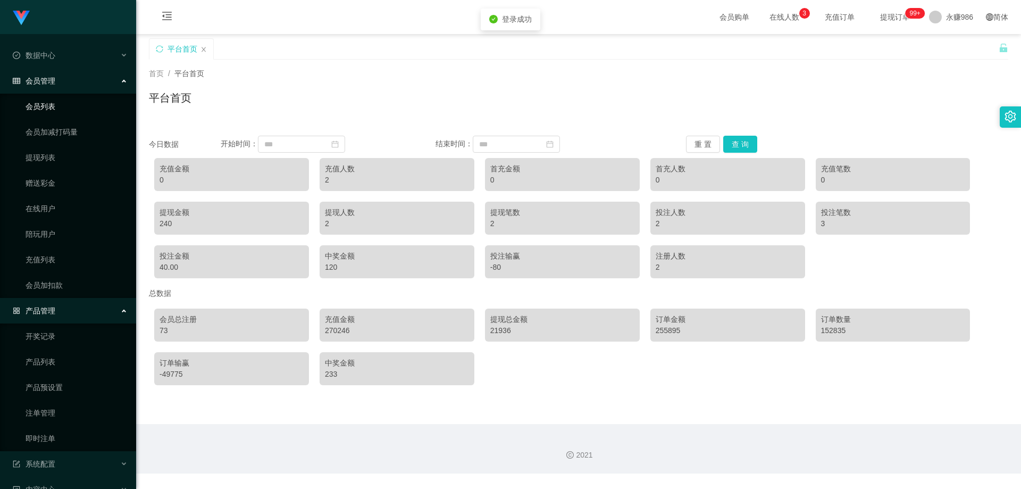
click at [49, 99] on link "会员列表" at bounding box center [77, 106] width 102 height 21
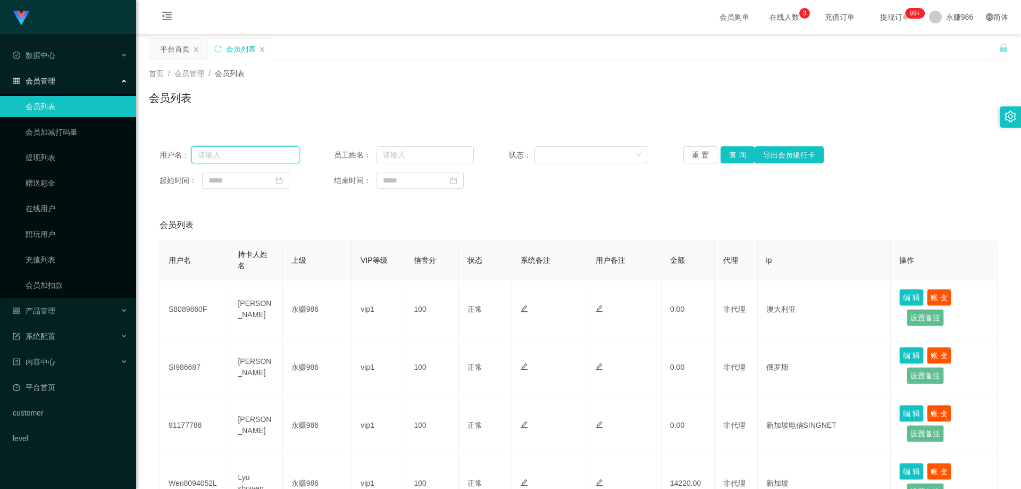
click at [241, 146] on input "text" at bounding box center [245, 154] width 108 height 17
paste input "核对下包赔协议是否正确 确认无误回复1"
type input "核对下包赔协议是否正确 确认无误回复1"
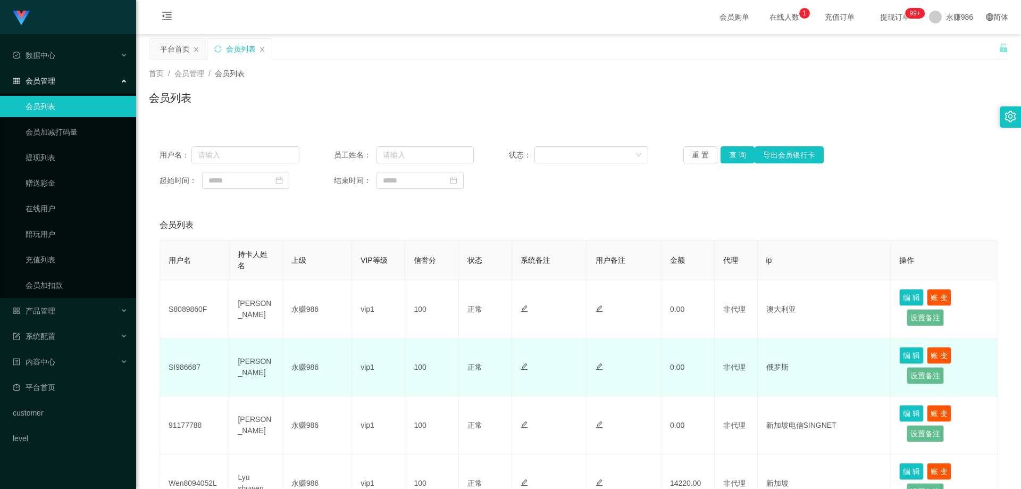
click at [184, 360] on td "SI986687" at bounding box center [194, 367] width 69 height 58
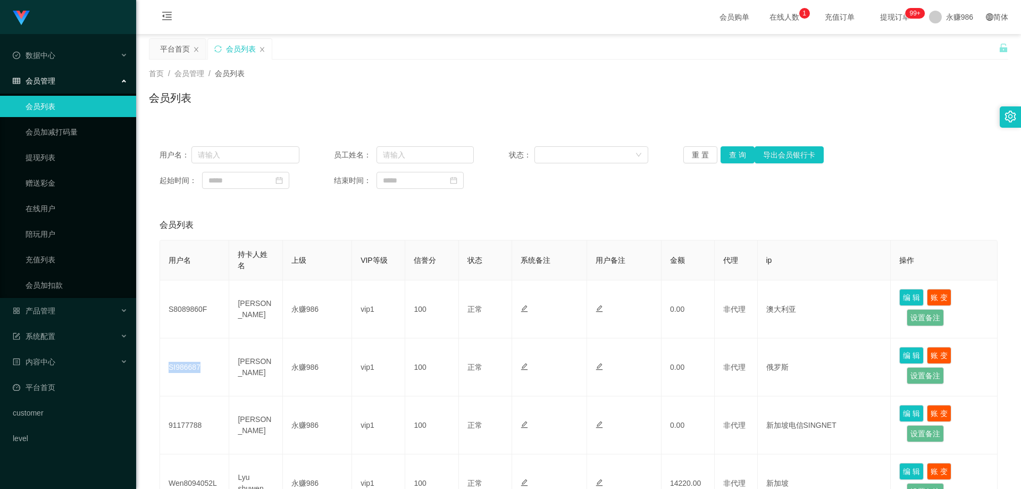
copy td "SI986687"
click at [735, 162] on button "查 询" at bounding box center [737, 154] width 34 height 17
click at [741, 148] on button "查 询" at bounding box center [737, 154] width 34 height 17
click at [79, 310] on div "产品管理" at bounding box center [68, 310] width 136 height 21
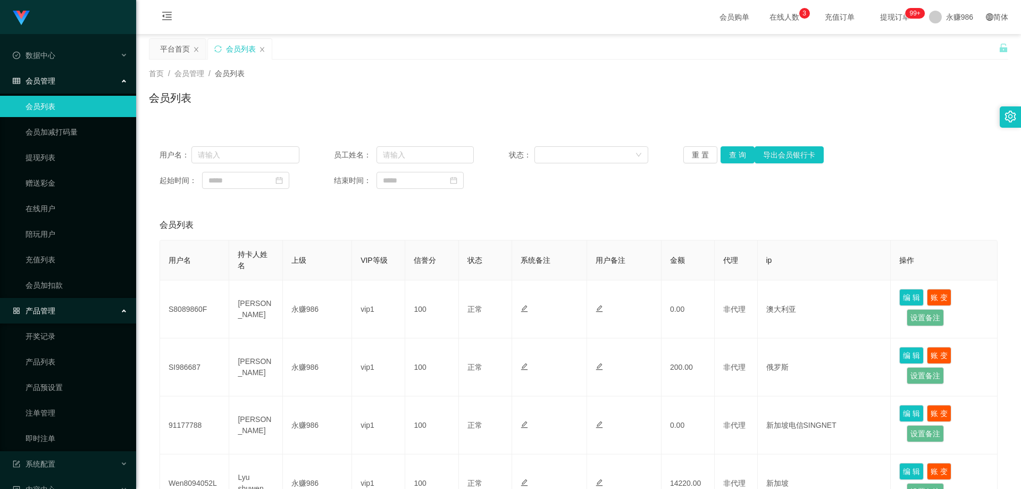
click at [68, 302] on div "产品管理" at bounding box center [68, 310] width 136 height 21
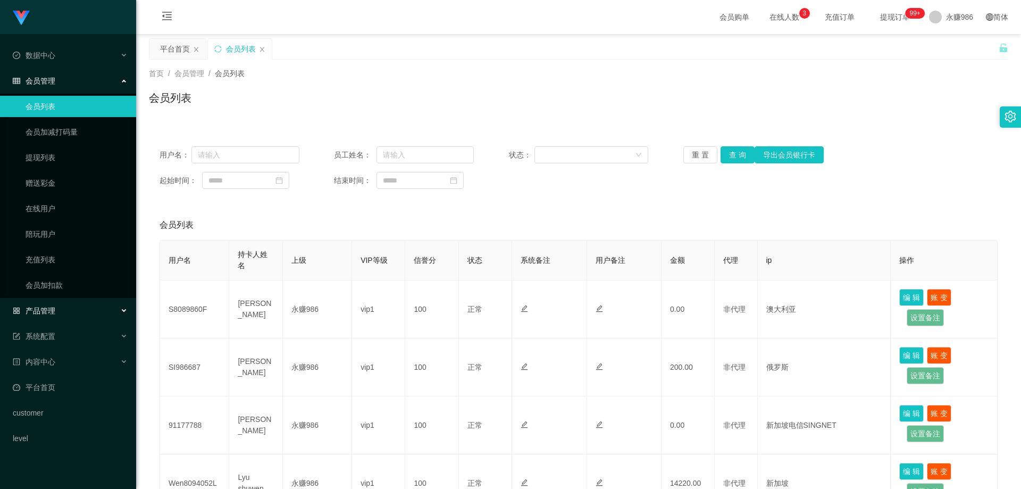
click at [72, 315] on div "产品管理" at bounding box center [68, 310] width 136 height 21
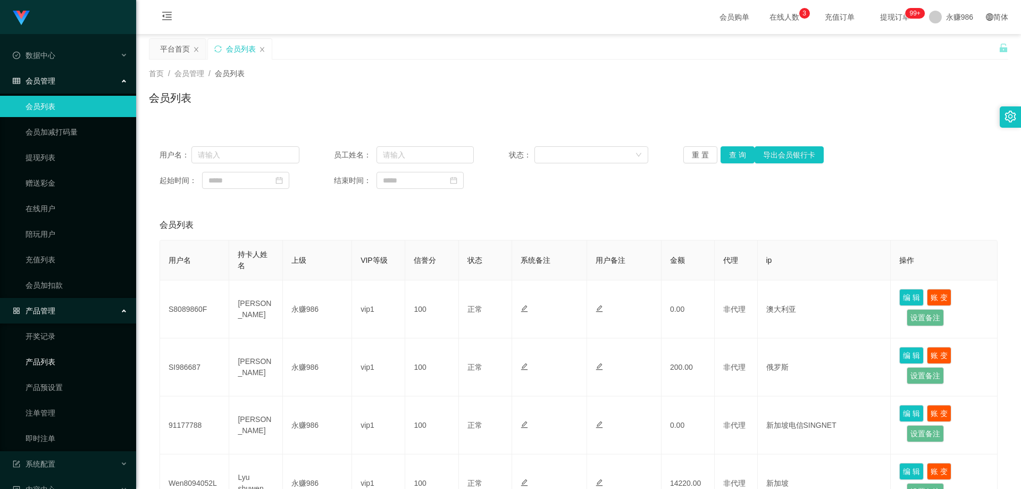
click at [54, 361] on link "产品列表" at bounding box center [77, 361] width 102 height 21
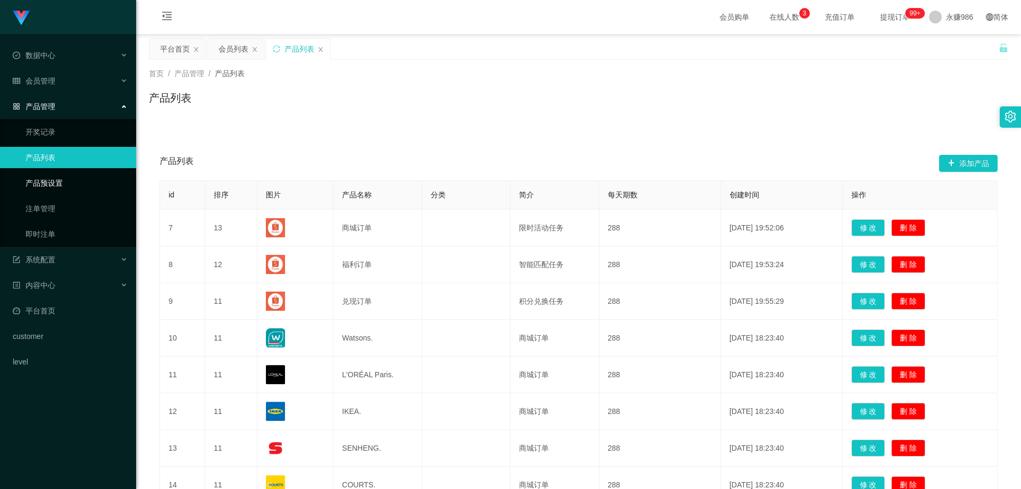
click at [48, 183] on link "产品预设置" at bounding box center [77, 182] width 102 height 21
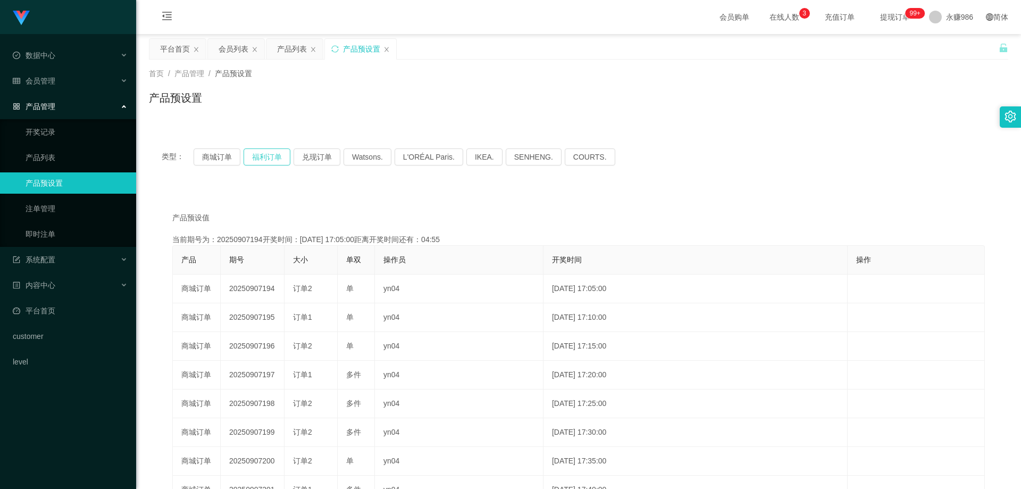
click at [274, 153] on button "福利订单" at bounding box center [266, 156] width 47 height 17
click at [222, 157] on button "商城订单" at bounding box center [217, 156] width 47 height 17
click at [265, 152] on button "福利订单" at bounding box center [266, 156] width 47 height 17
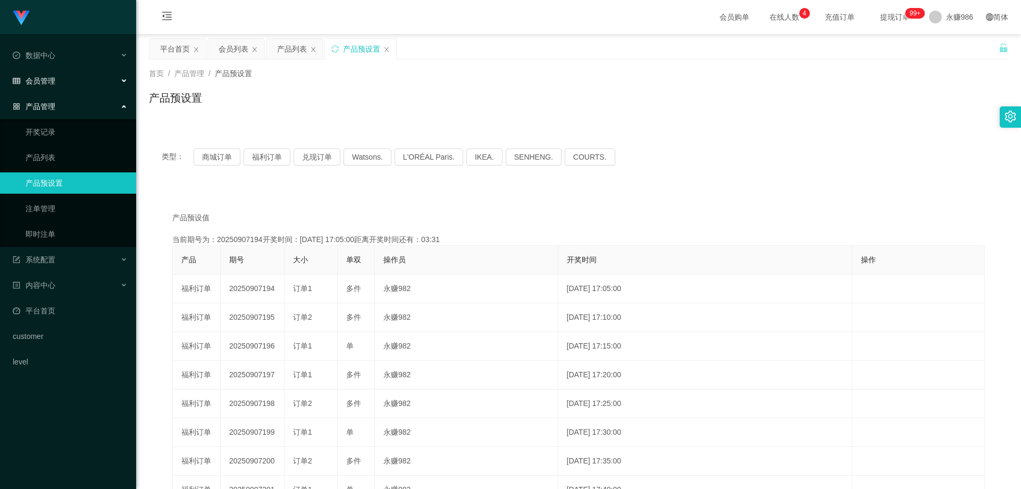
click at [61, 83] on div "会员管理" at bounding box center [68, 80] width 136 height 21
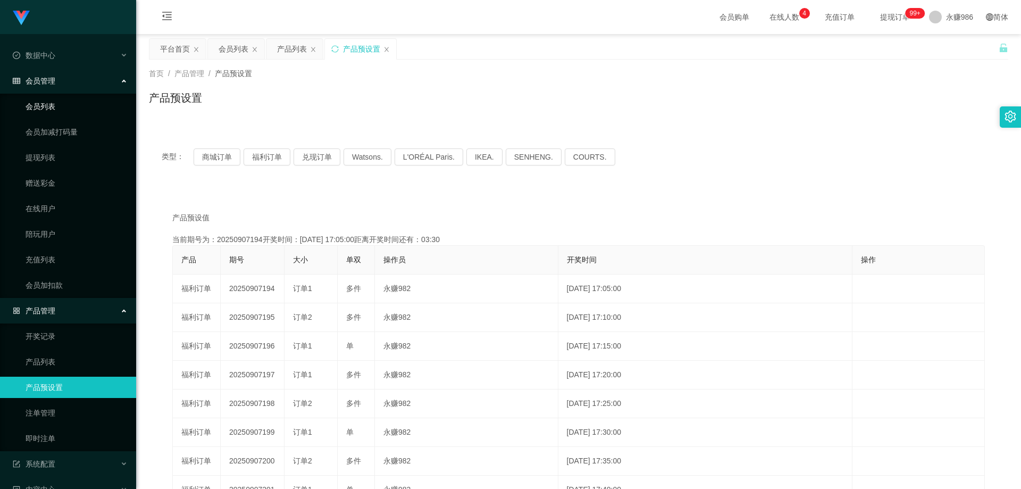
click at [54, 110] on link "会员列表" at bounding box center [77, 106] width 102 height 21
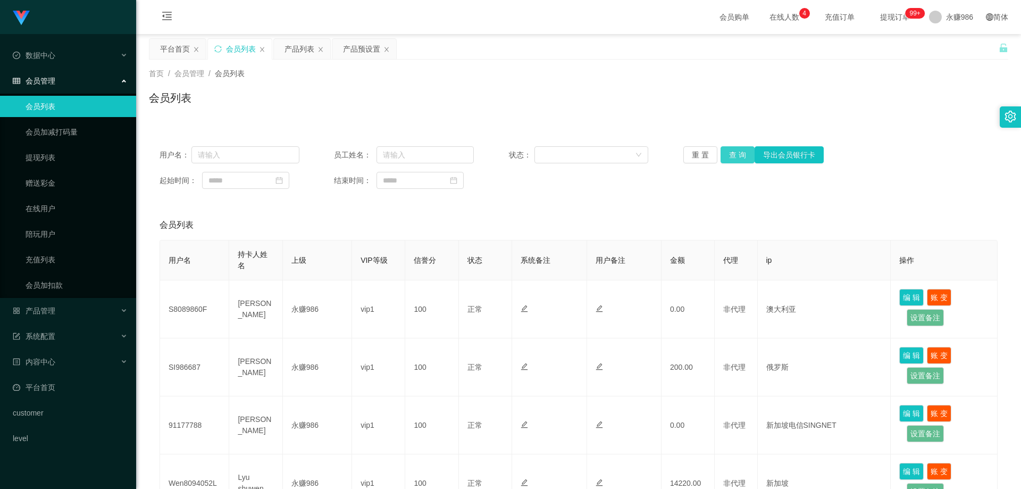
click at [724, 155] on button "查 询" at bounding box center [737, 154] width 34 height 17
click at [736, 155] on button "查 询" at bounding box center [737, 154] width 34 height 17
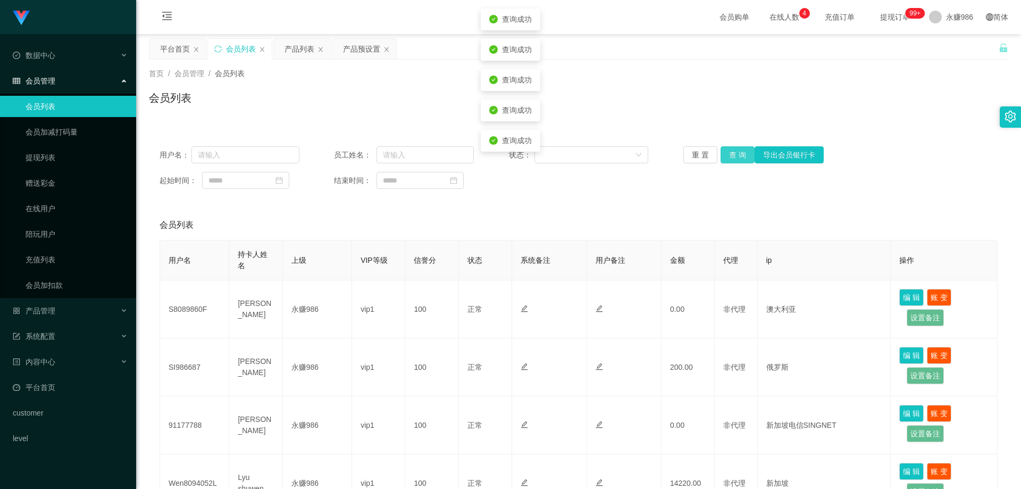
click at [736, 155] on button "查 询" at bounding box center [737, 154] width 34 height 17
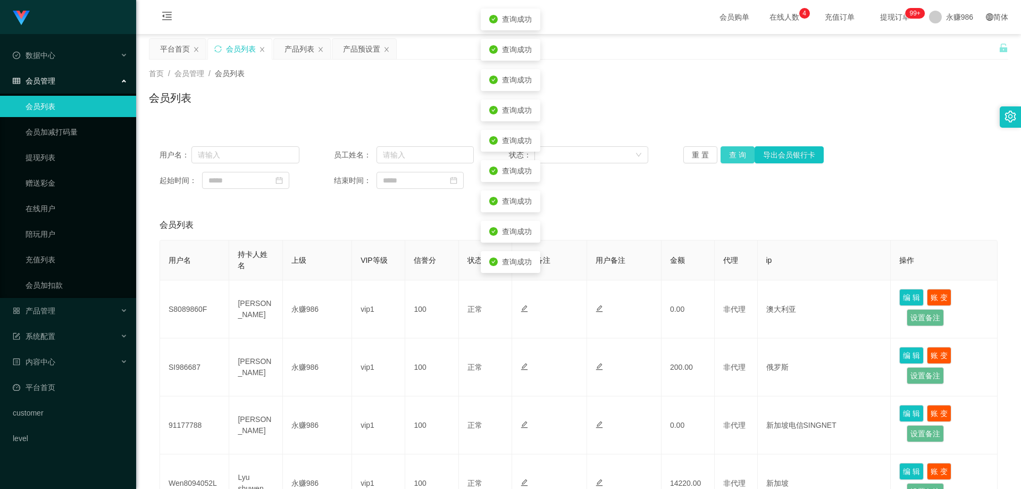
click at [736, 155] on button "查 询" at bounding box center [737, 154] width 34 height 17
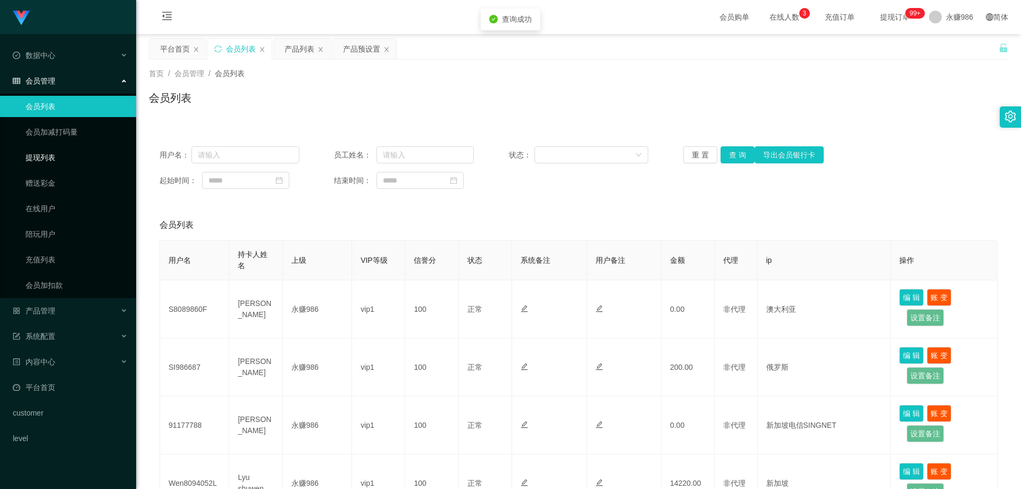
click at [40, 159] on link "提现列表" at bounding box center [77, 157] width 102 height 21
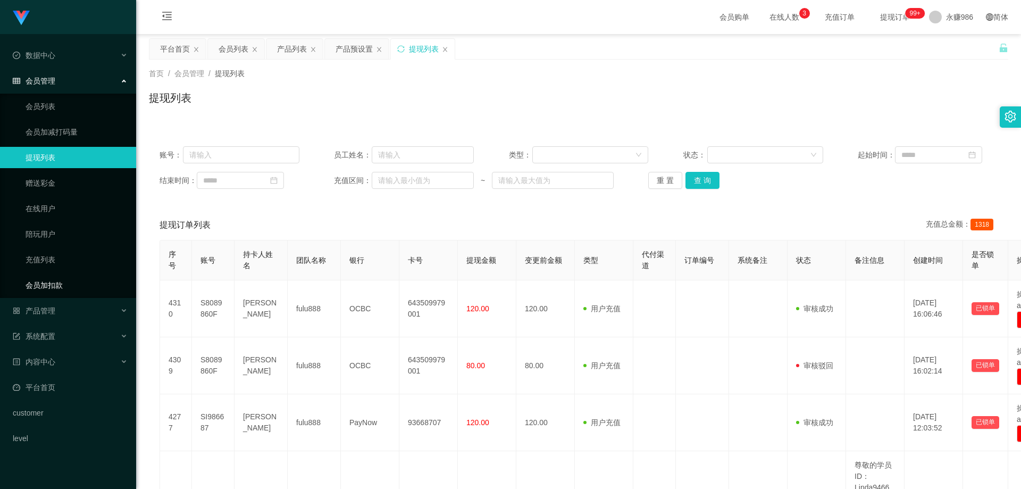
click at [62, 282] on link "会员加扣款" at bounding box center [77, 284] width 102 height 21
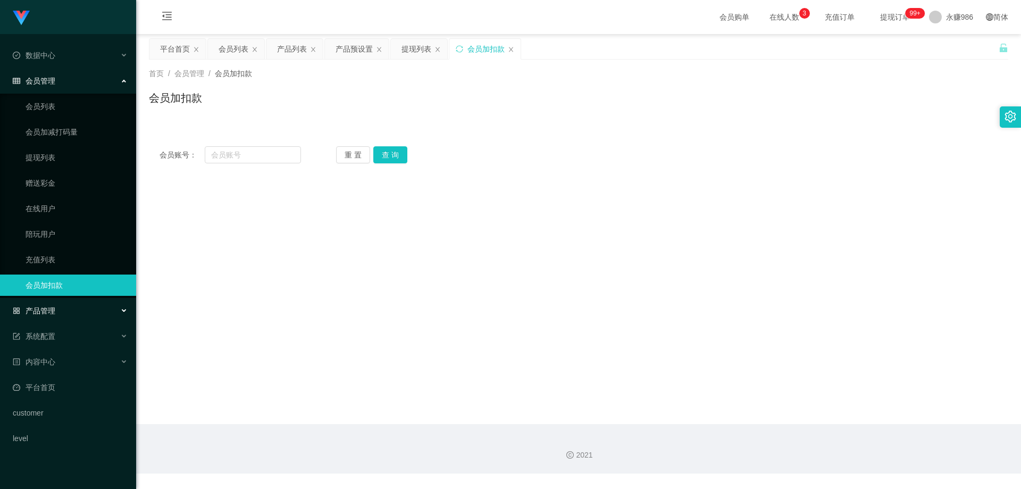
click at [74, 303] on div "产品管理" at bounding box center [68, 310] width 136 height 21
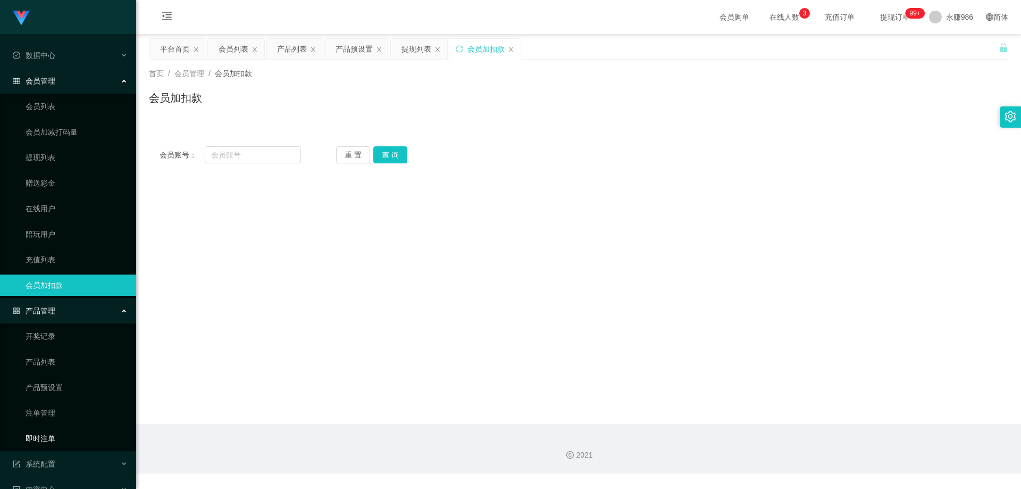
click at [58, 440] on link "即时注单" at bounding box center [77, 437] width 102 height 21
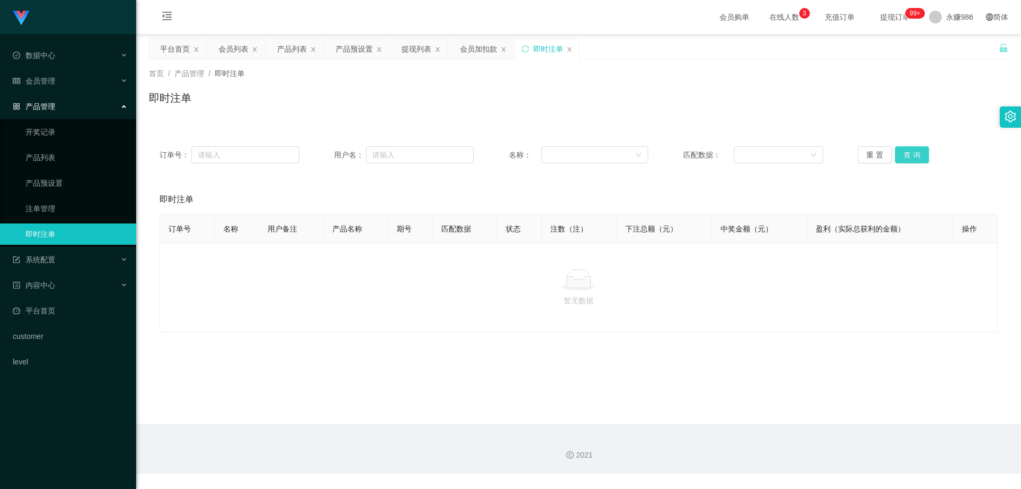
click at [915, 149] on button "查 询" at bounding box center [912, 154] width 34 height 17
click at [915, 155] on button "查 询" at bounding box center [912, 154] width 34 height 17
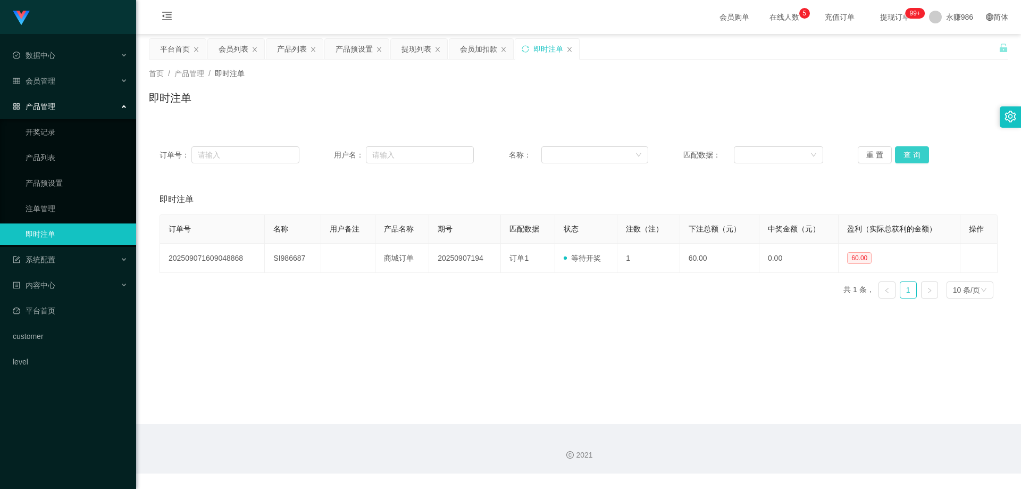
click at [915, 155] on button "查 询" at bounding box center [912, 154] width 34 height 17
click at [53, 75] on div "会员管理" at bounding box center [68, 80] width 136 height 21
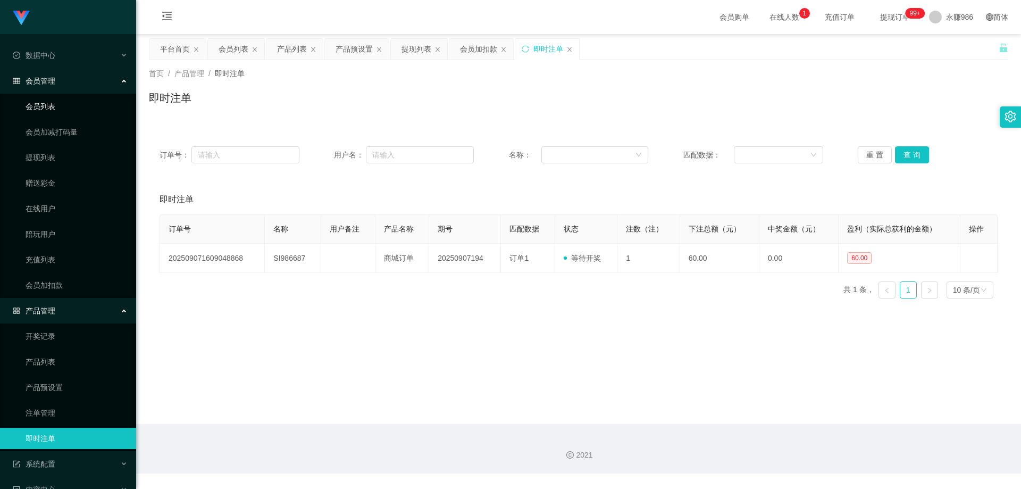
click at [47, 105] on link "会员列表" at bounding box center [77, 106] width 102 height 21
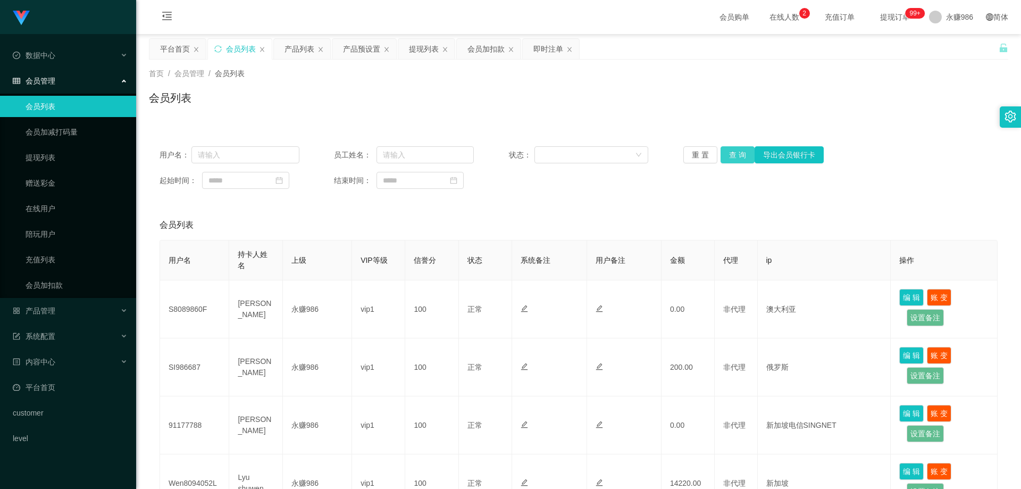
click at [723, 151] on button "查 询" at bounding box center [737, 154] width 34 height 17
click at [724, 151] on button "查 询" at bounding box center [737, 154] width 34 height 17
click at [736, 157] on button "查 询" at bounding box center [737, 154] width 34 height 17
click at [736, 157] on div "重 置 查 询 导出会员银行卡" at bounding box center [753, 154] width 140 height 17
click at [72, 313] on div "产品管理" at bounding box center [68, 310] width 136 height 21
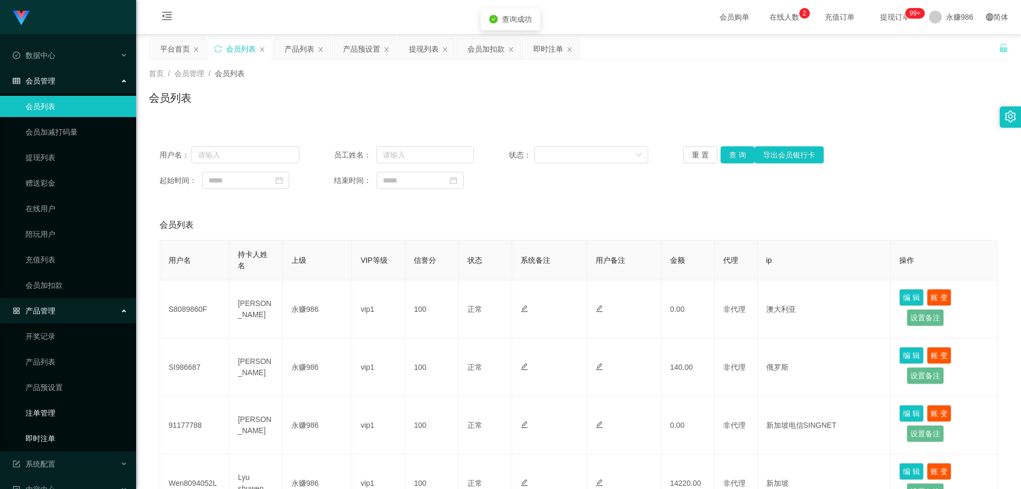
click at [59, 440] on link "即时注单" at bounding box center [77, 437] width 102 height 21
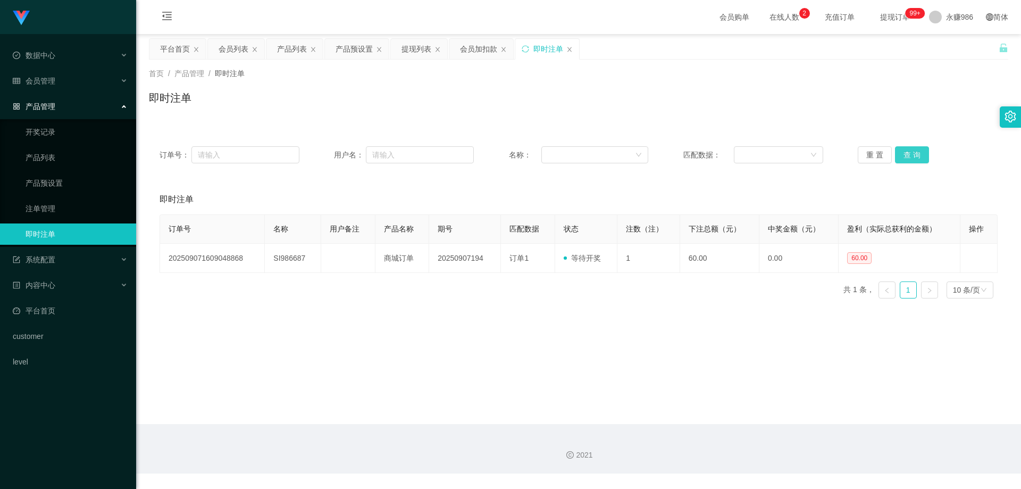
click at [914, 159] on button "查 询" at bounding box center [912, 154] width 34 height 17
click at [915, 157] on button "查 询" at bounding box center [912, 154] width 34 height 17
click at [914, 156] on button "查 询" at bounding box center [912, 154] width 34 height 17
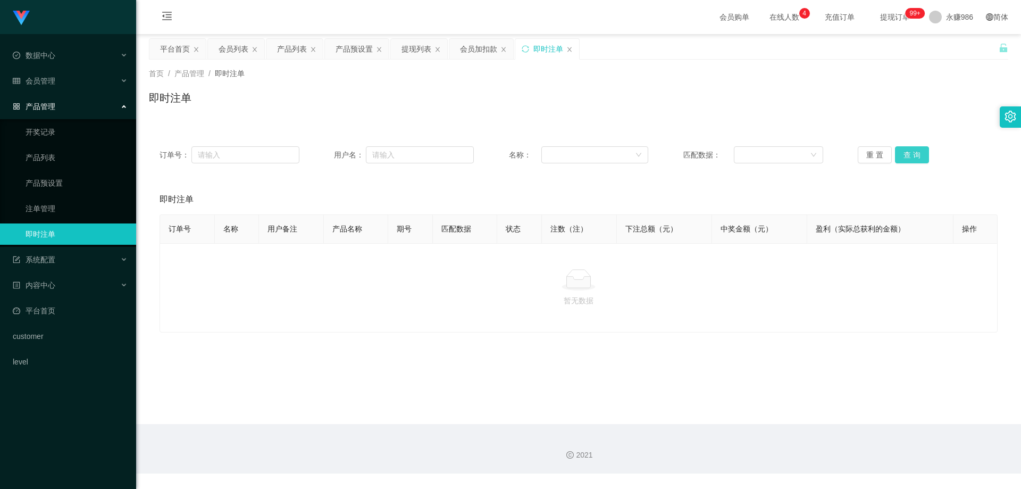
drag, startPoint x: 914, startPoint y: 156, endPoint x: 893, endPoint y: 164, distance: 22.0
click at [913, 156] on button "查 询" at bounding box center [912, 154] width 34 height 17
click at [39, 78] on span "会员管理" at bounding box center [34, 81] width 43 height 9
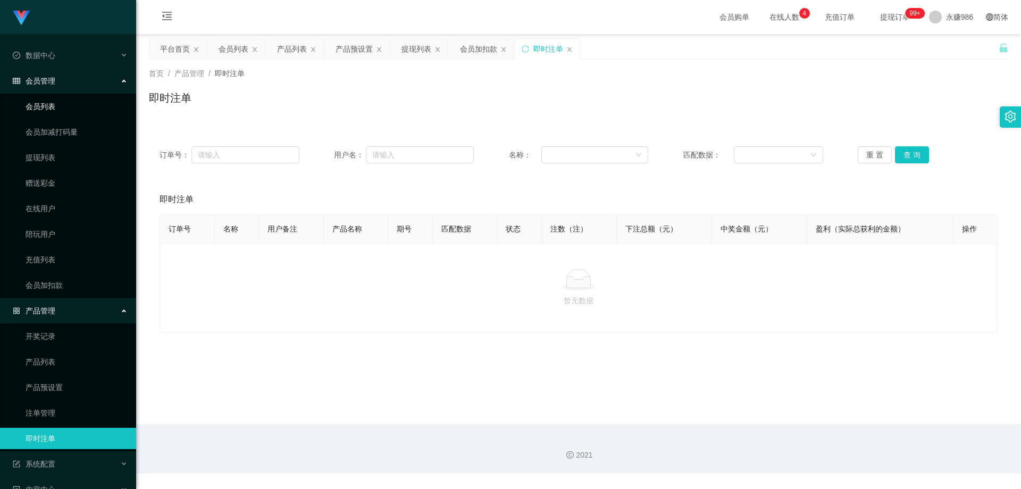
click at [49, 103] on link "会员列表" at bounding box center [77, 106] width 102 height 21
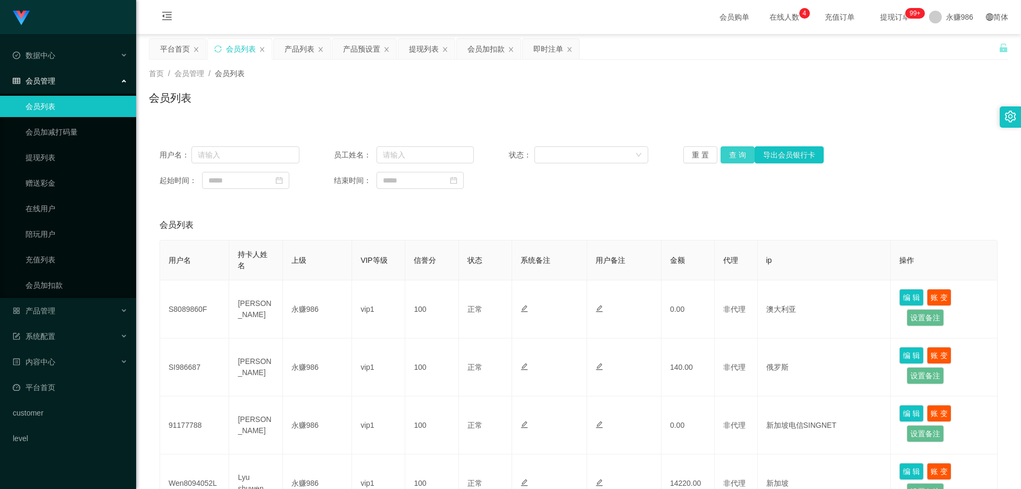
click at [737, 149] on button "查 询" at bounding box center [737, 154] width 34 height 17
click at [746, 156] on button "查 询" at bounding box center [737, 154] width 34 height 17
click at [741, 156] on button "查 询" at bounding box center [737, 154] width 34 height 17
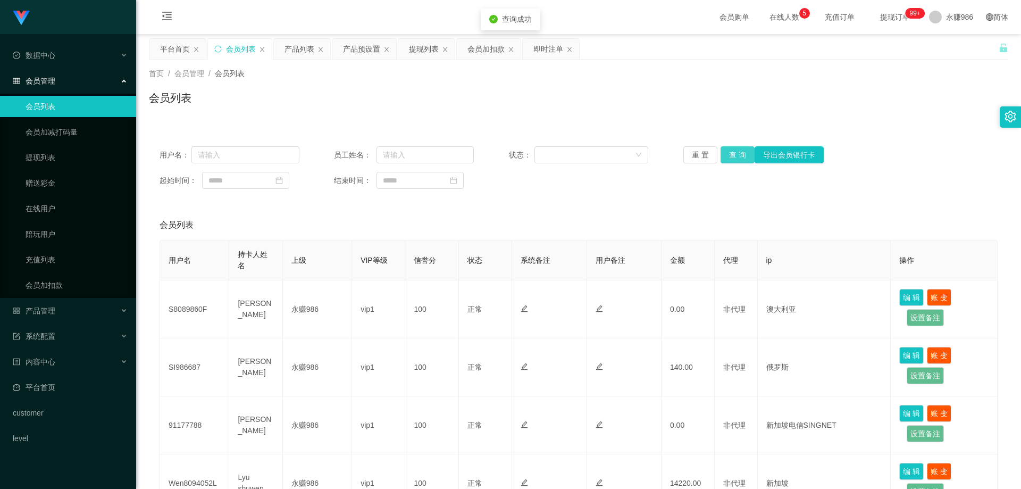
click at [741, 156] on button "查 询" at bounding box center [737, 154] width 34 height 17
click at [61, 309] on div "产品管理" at bounding box center [68, 310] width 136 height 21
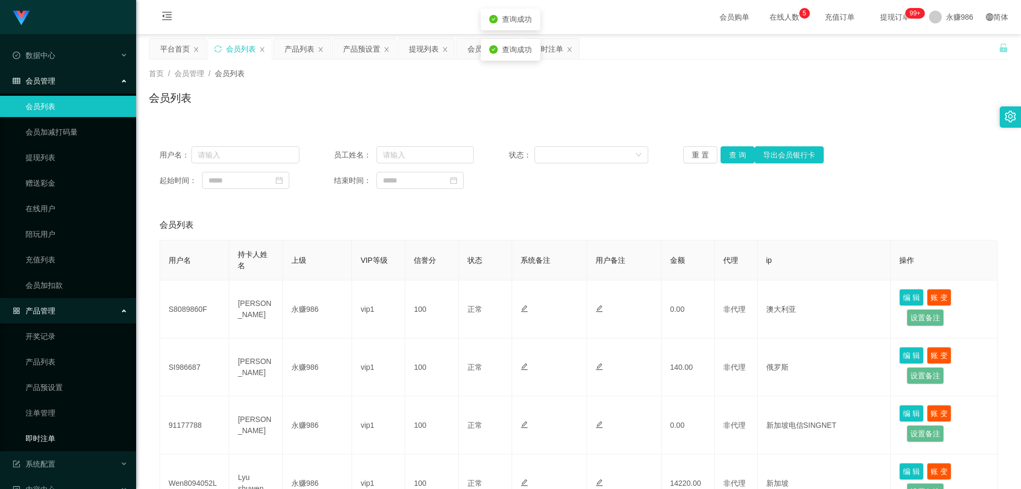
click at [60, 433] on link "即时注单" at bounding box center [77, 437] width 102 height 21
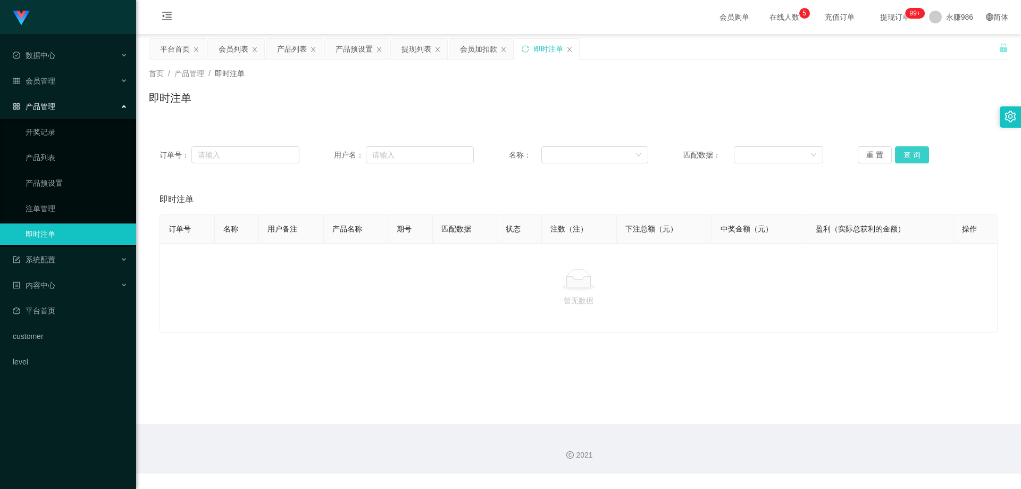
click at [905, 152] on button "查 询" at bounding box center [912, 154] width 34 height 17
click at [906, 151] on button "查 询" at bounding box center [912, 154] width 34 height 17
click at [76, 126] on link "开奖记录" at bounding box center [77, 131] width 102 height 21
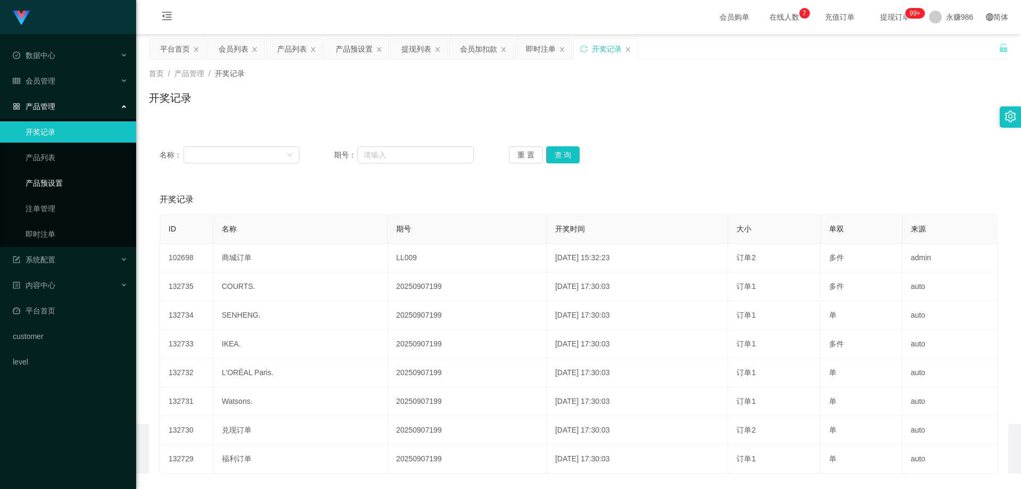
click at [73, 187] on link "产品预设置" at bounding box center [77, 182] width 102 height 21
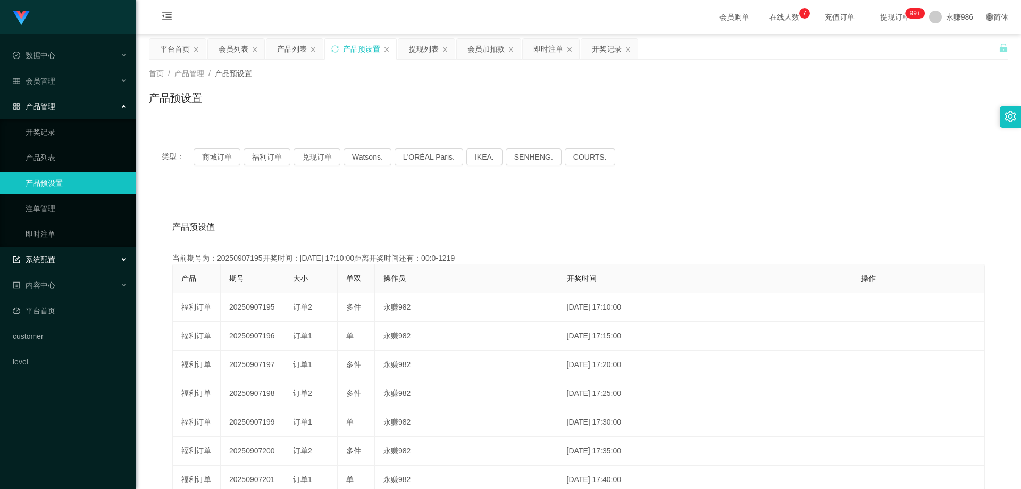
click at [91, 257] on div "系统配置" at bounding box center [68, 259] width 136 height 21
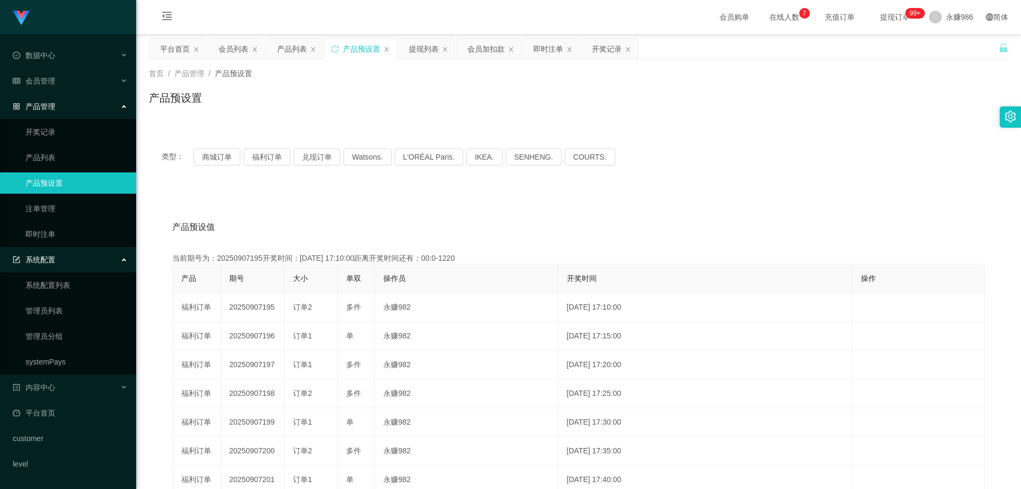
click at [91, 258] on div "系统配置" at bounding box center [68, 259] width 136 height 21
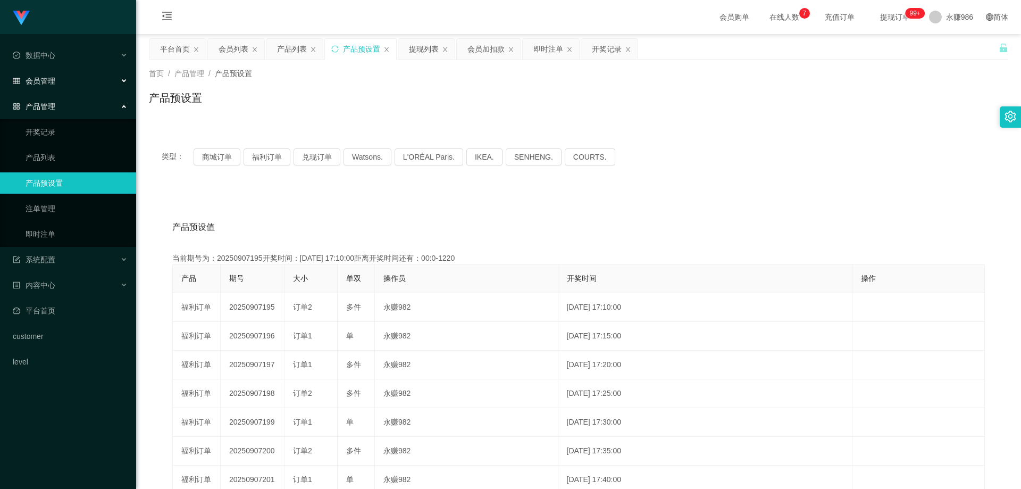
click at [95, 82] on div "会员管理" at bounding box center [68, 80] width 136 height 21
